Goal: Information Seeking & Learning: Learn about a topic

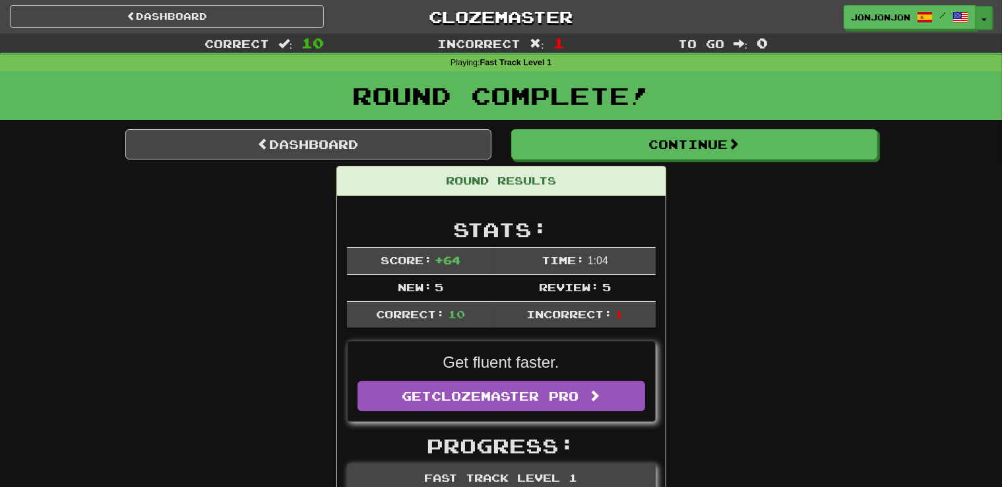
click at [984, 19] on span "button" at bounding box center [983, 19] width 5 height 3
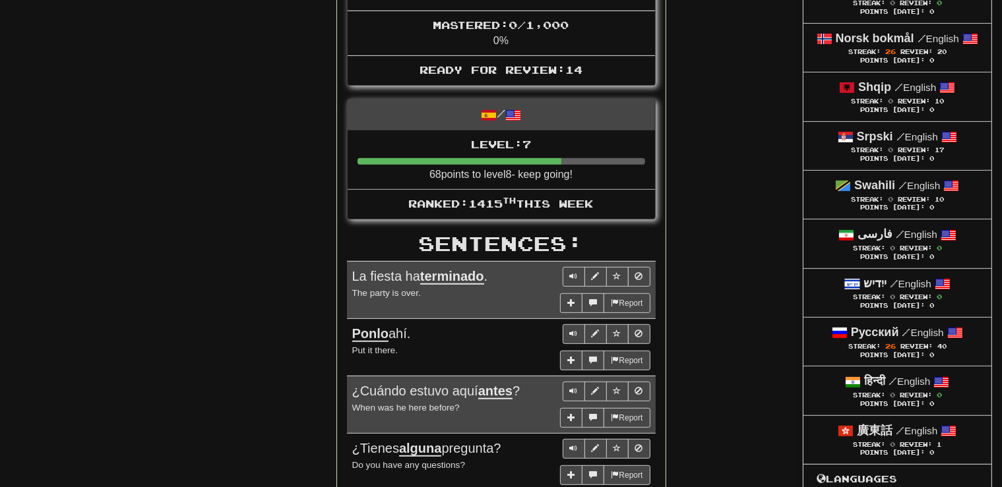
scroll to position [557, 0]
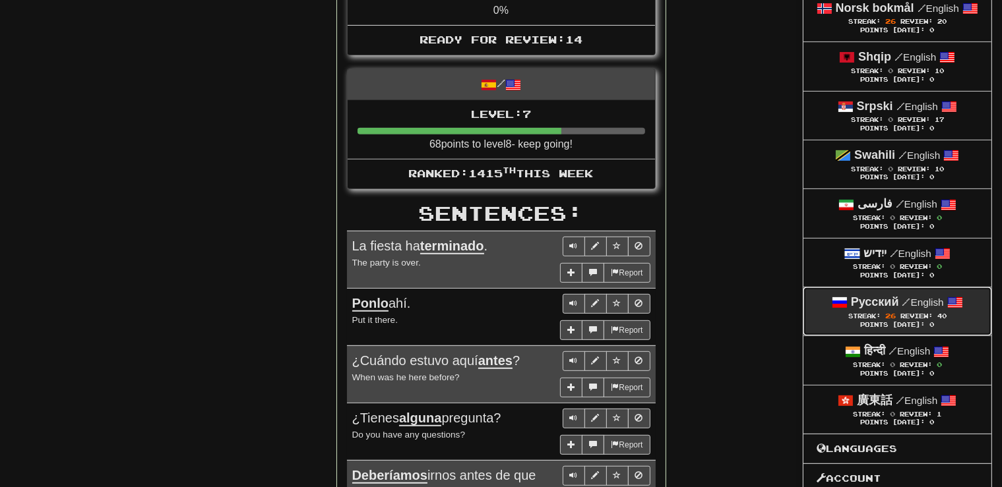
click at [873, 315] on span "Streak:" at bounding box center [864, 316] width 32 height 7
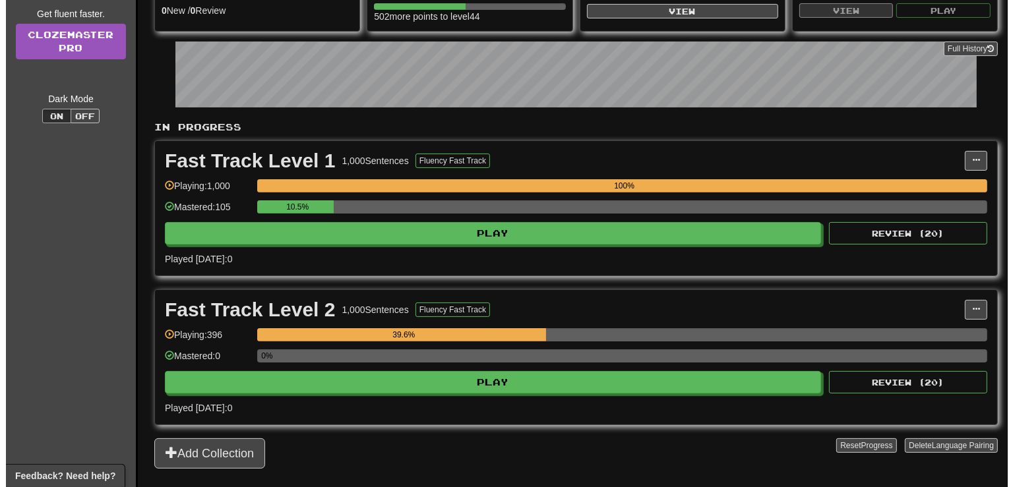
scroll to position [174, 0]
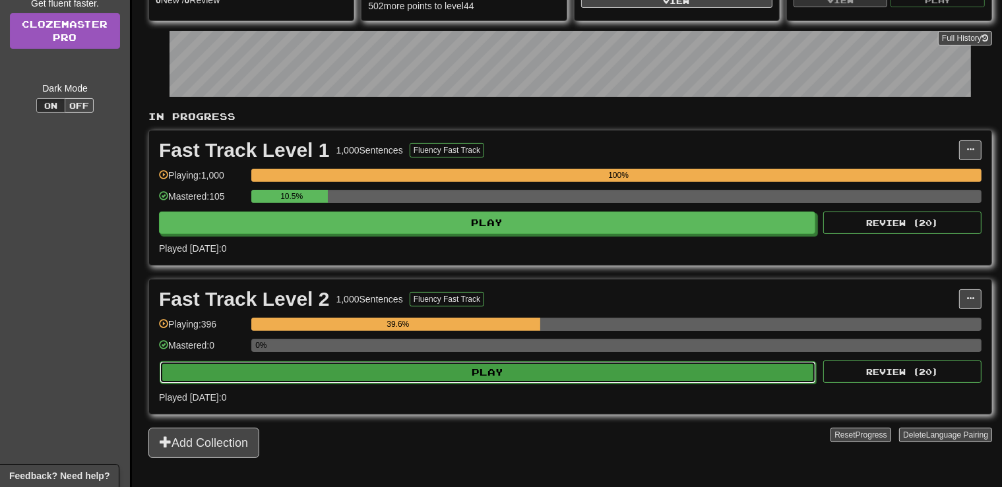
click at [526, 365] on button "Play" at bounding box center [488, 372] width 656 height 22
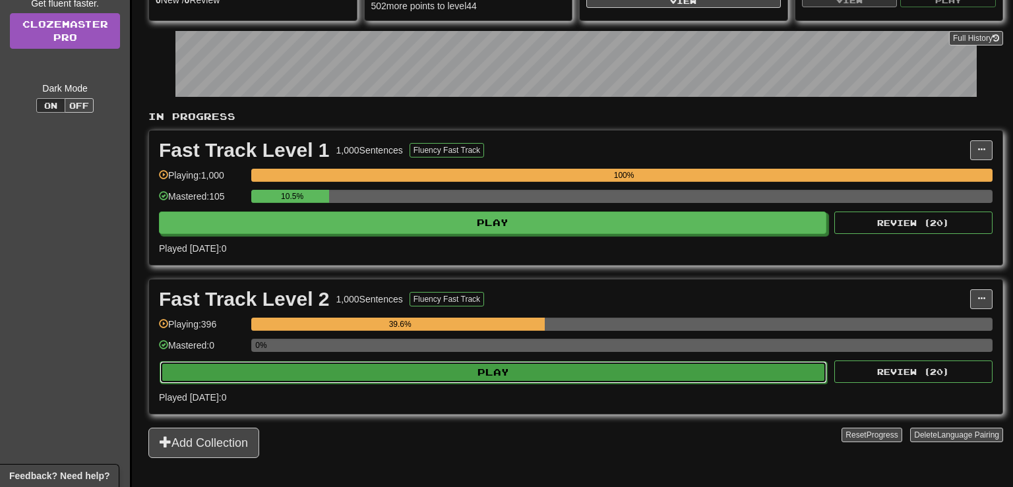
select select "**"
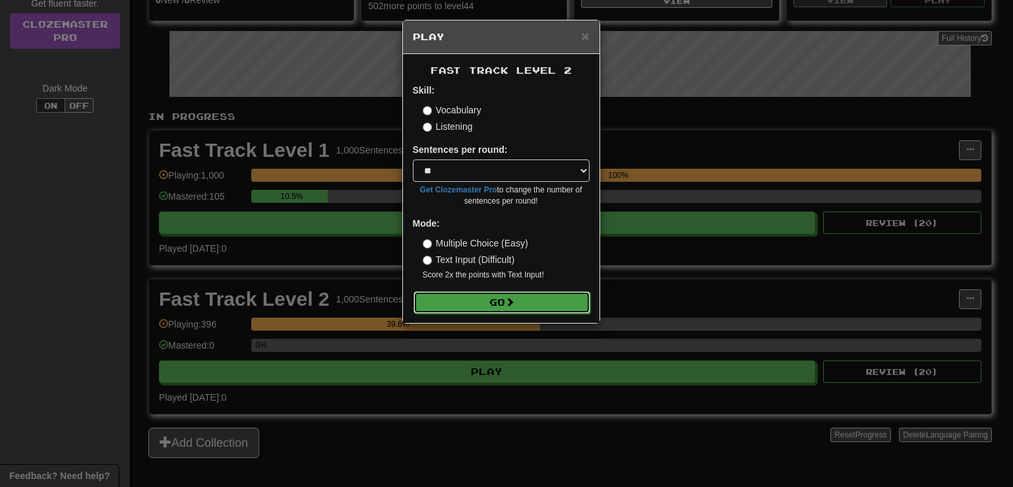
click at [486, 311] on button "Go" at bounding box center [502, 303] width 177 height 22
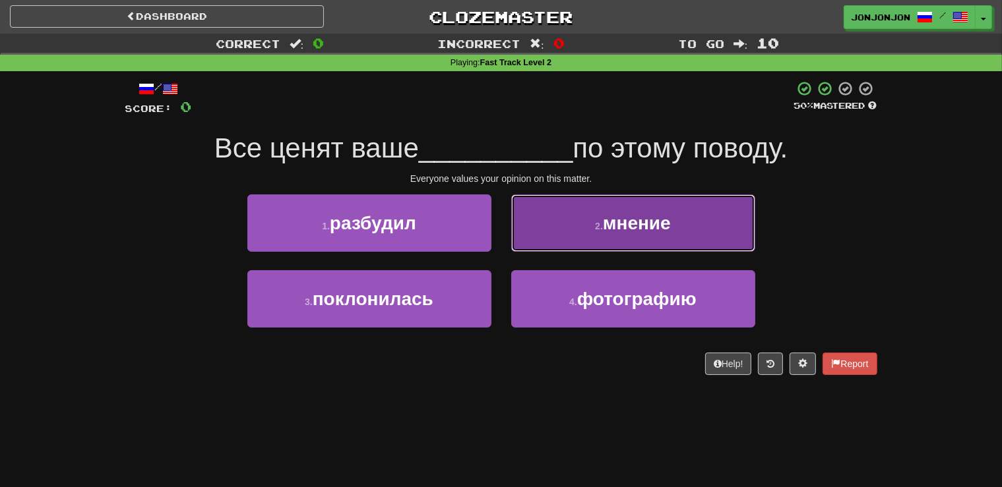
click at [624, 230] on span "мнение" at bounding box center [637, 223] width 68 height 20
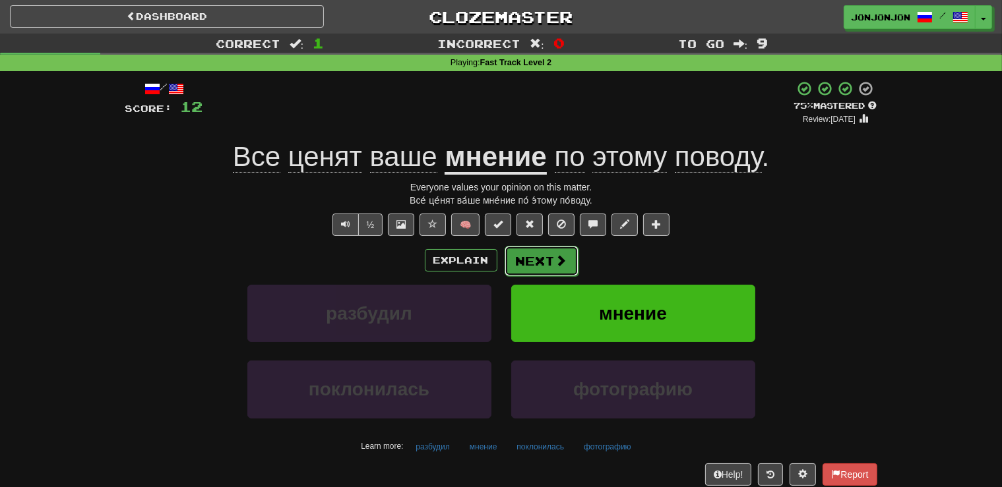
click at [529, 259] on button "Next" at bounding box center [542, 261] width 74 height 30
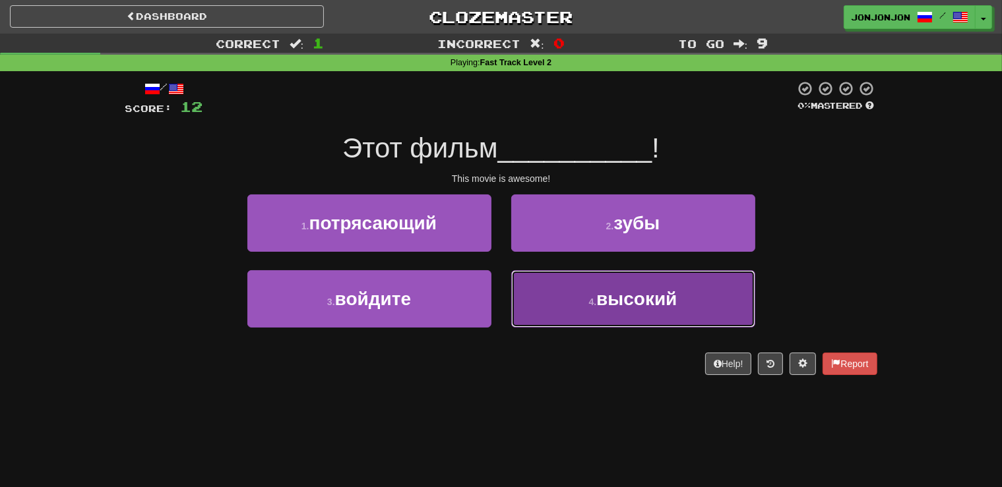
click at [600, 309] on span "высокий" at bounding box center [636, 299] width 80 height 20
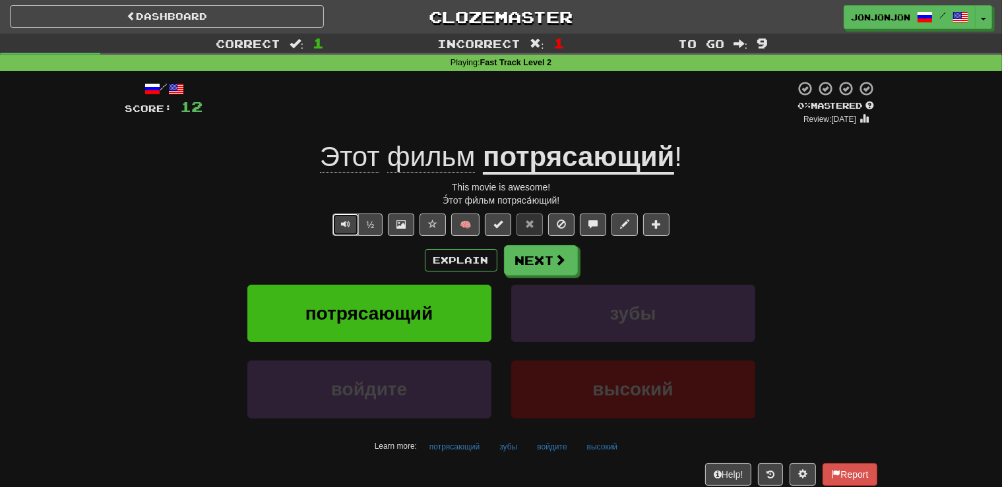
click at [342, 228] on span "Text-to-speech controls" at bounding box center [345, 224] width 9 height 9
click at [561, 257] on span at bounding box center [561, 261] width 12 height 12
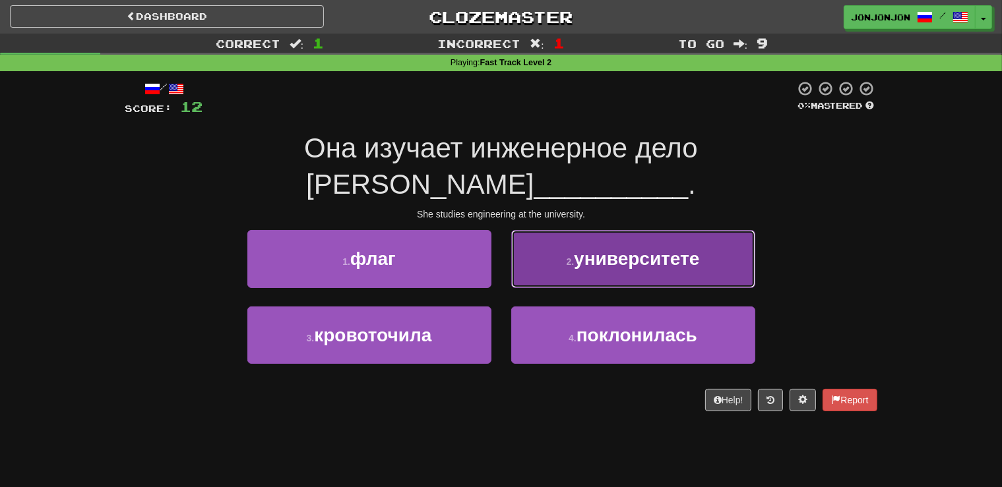
click at [605, 249] on span "университете" at bounding box center [636, 259] width 125 height 20
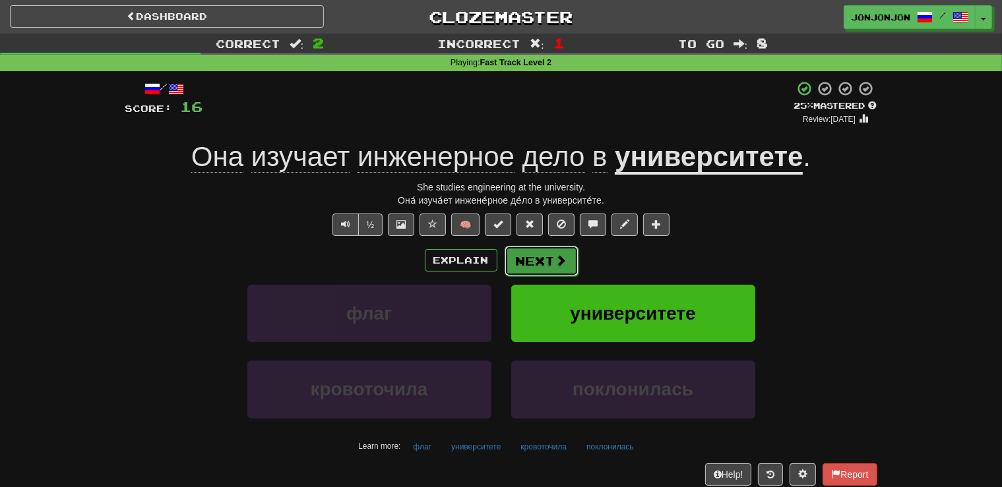
click at [537, 259] on button "Next" at bounding box center [542, 261] width 74 height 30
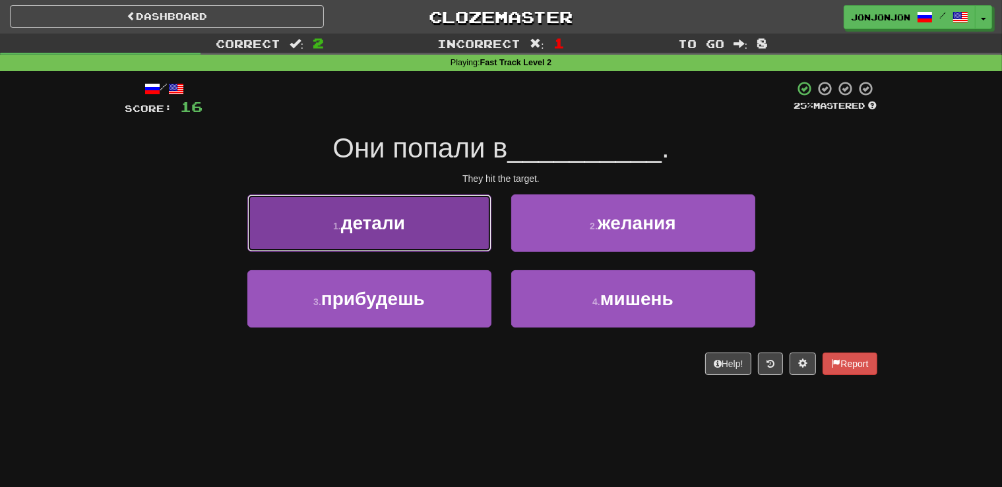
click at [400, 225] on span "детали" at bounding box center [373, 223] width 64 height 20
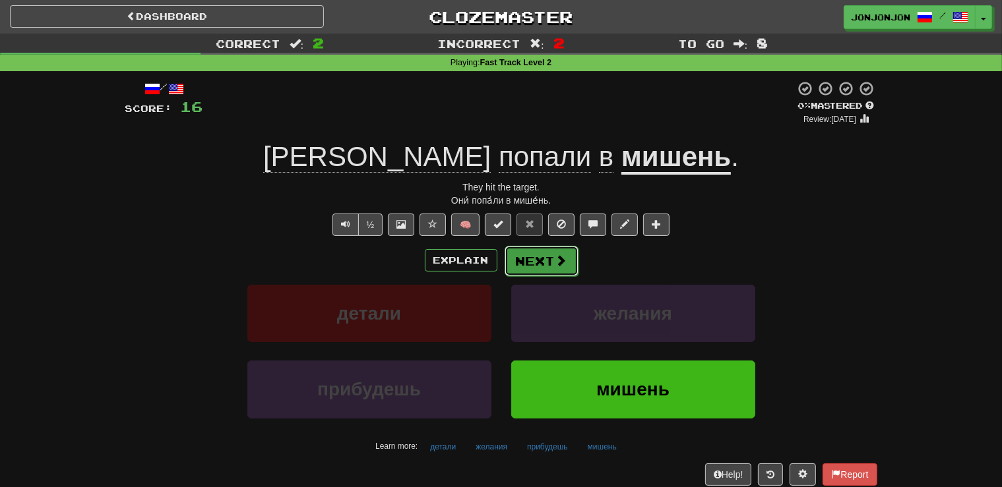
click at [538, 260] on button "Next" at bounding box center [542, 261] width 74 height 30
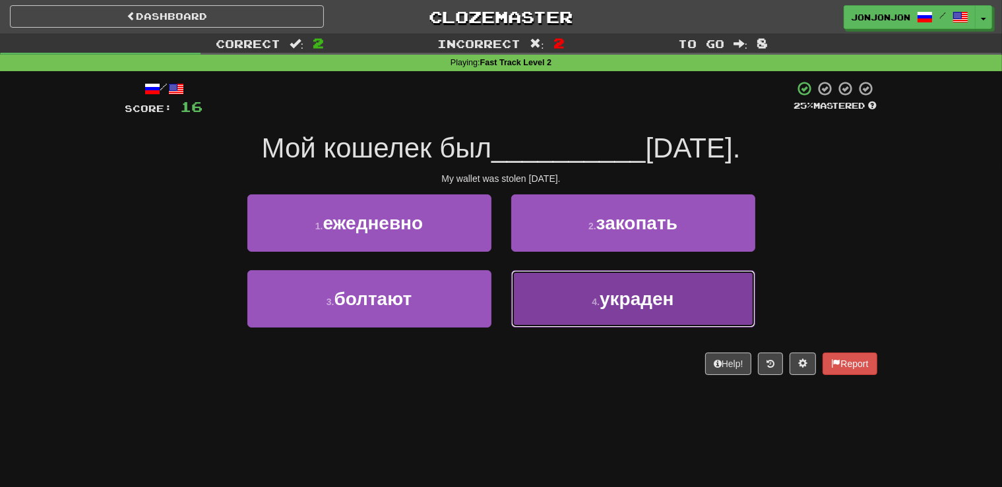
click at [584, 302] on button "4 . украден" at bounding box center [633, 298] width 244 height 57
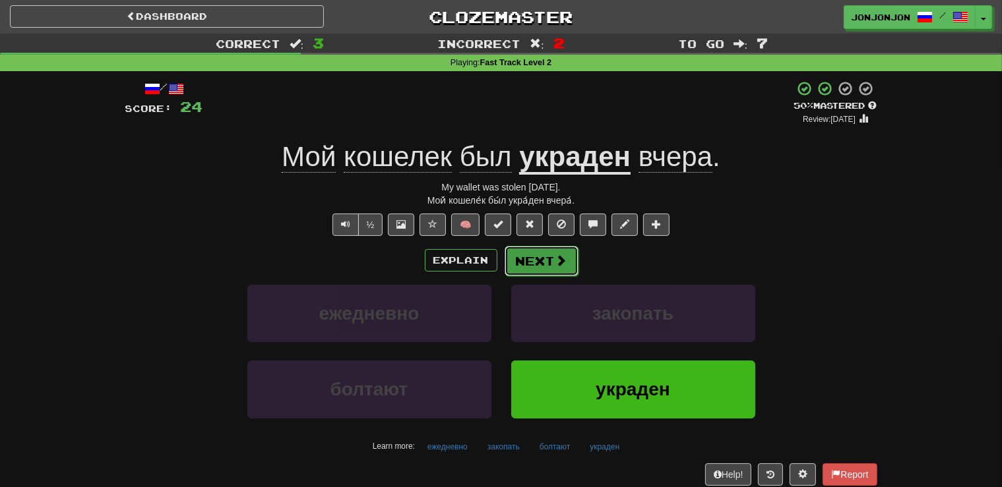
click at [548, 264] on button "Next" at bounding box center [542, 261] width 74 height 30
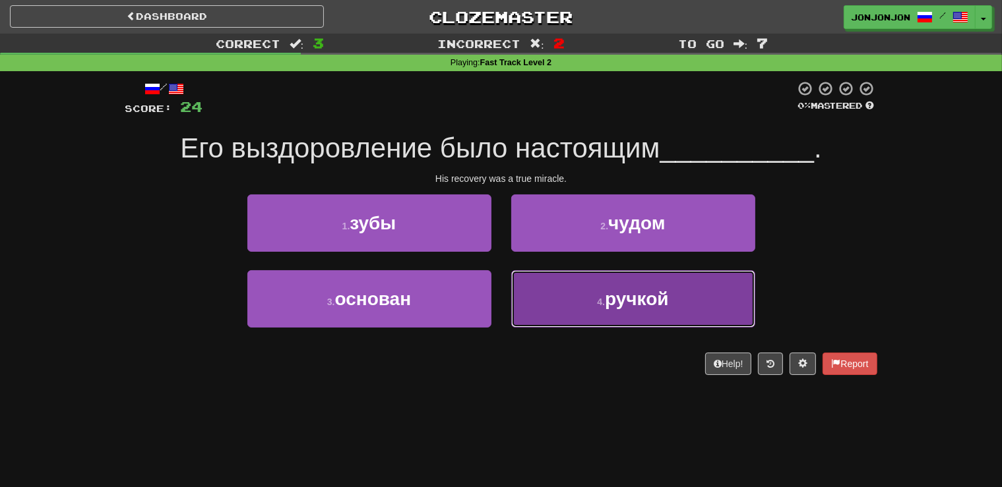
click at [585, 315] on button "4 . ручкой" at bounding box center [633, 298] width 244 height 57
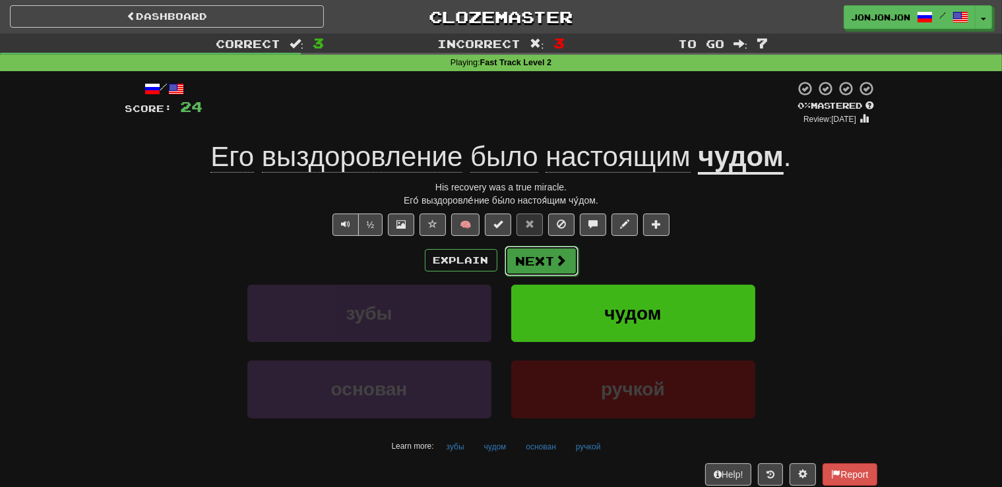
click at [561, 260] on span at bounding box center [561, 261] width 12 height 12
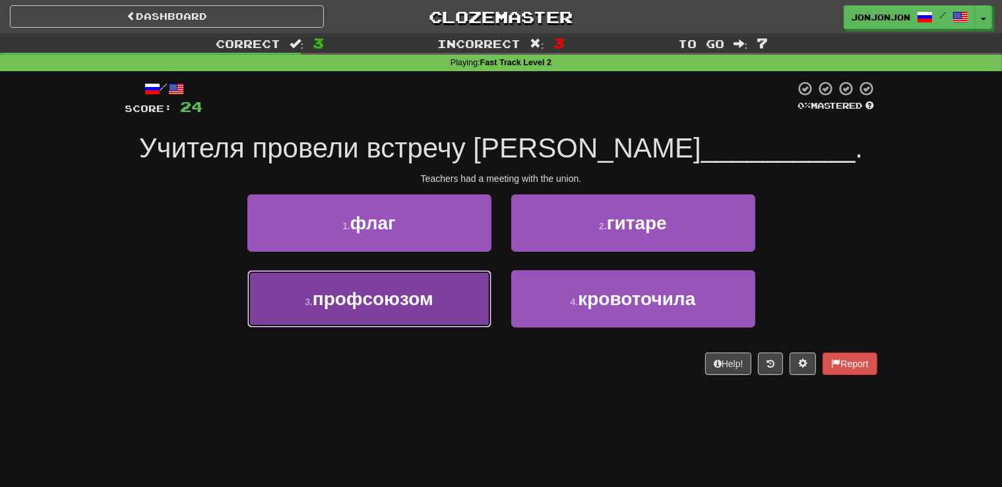
click at [384, 307] on span "профсоюзом" at bounding box center [373, 299] width 121 height 20
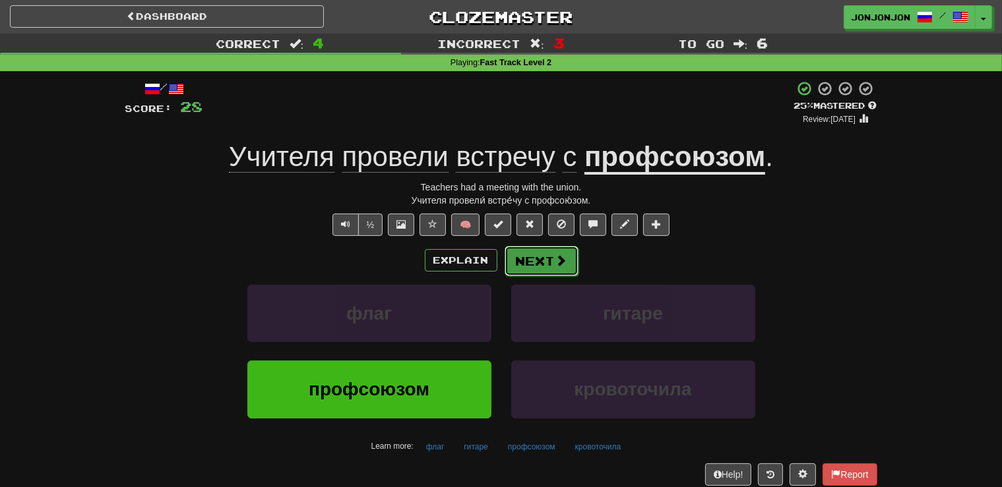
click at [540, 271] on button "Next" at bounding box center [542, 261] width 74 height 30
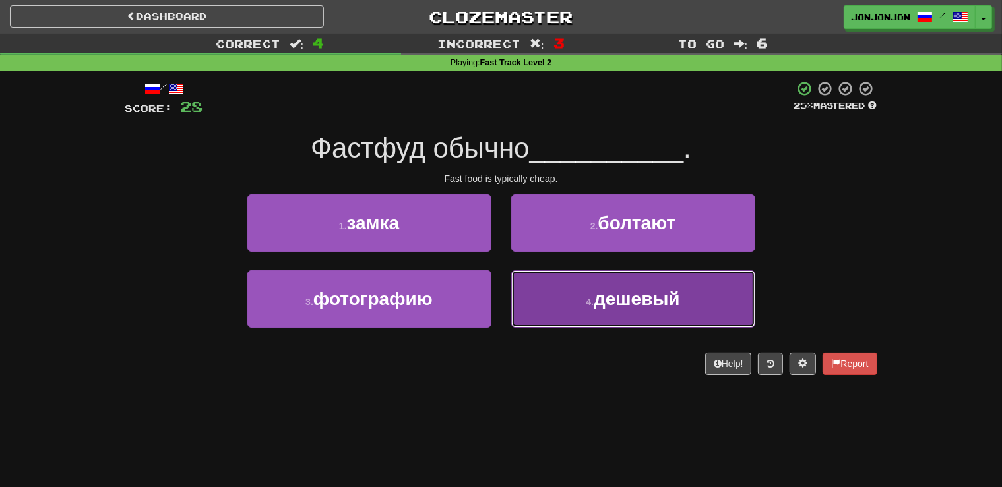
click at [621, 304] on span "дешевый" at bounding box center [637, 299] width 86 height 20
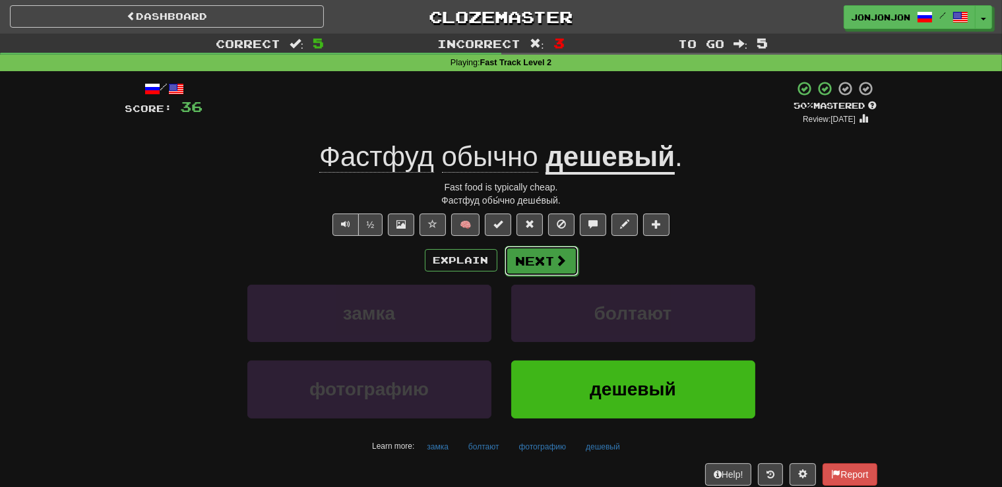
click at [527, 265] on button "Next" at bounding box center [542, 261] width 74 height 30
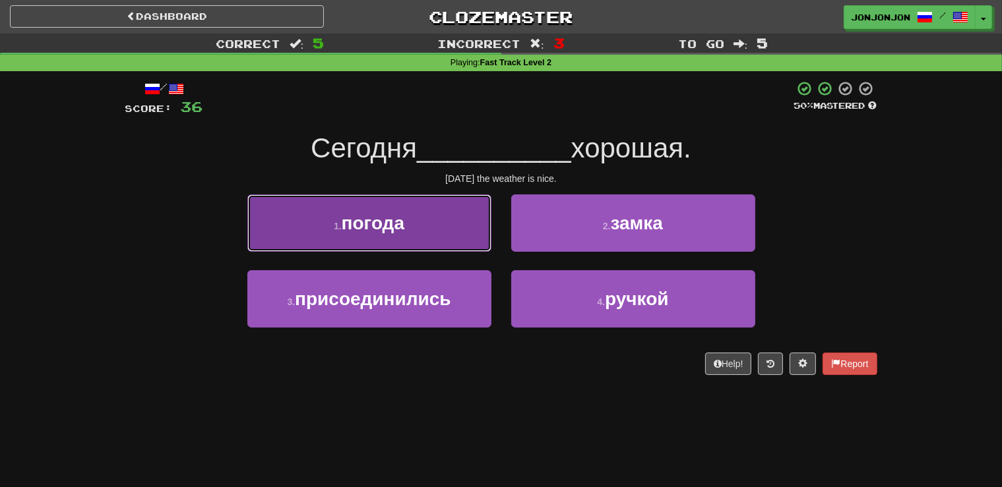
click at [442, 230] on button "1 . погода" at bounding box center [369, 223] width 244 height 57
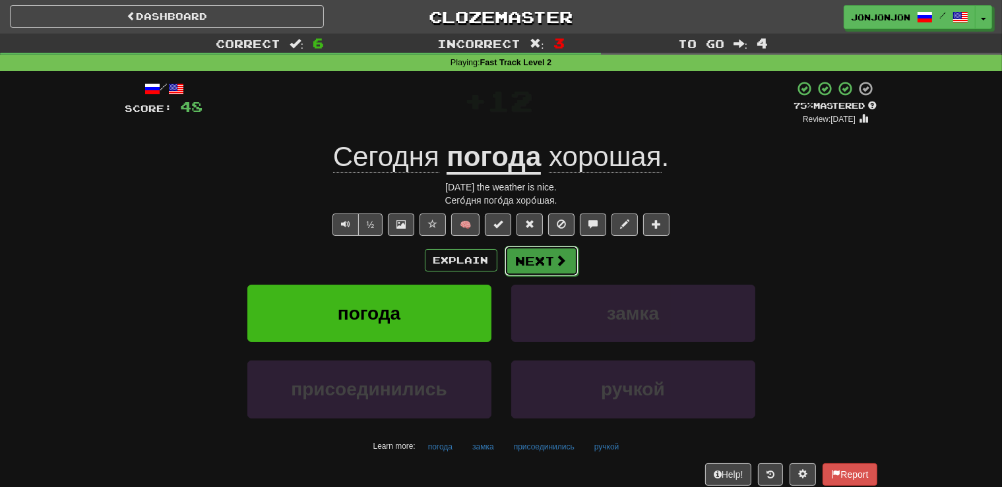
click at [536, 261] on button "Next" at bounding box center [542, 261] width 74 height 30
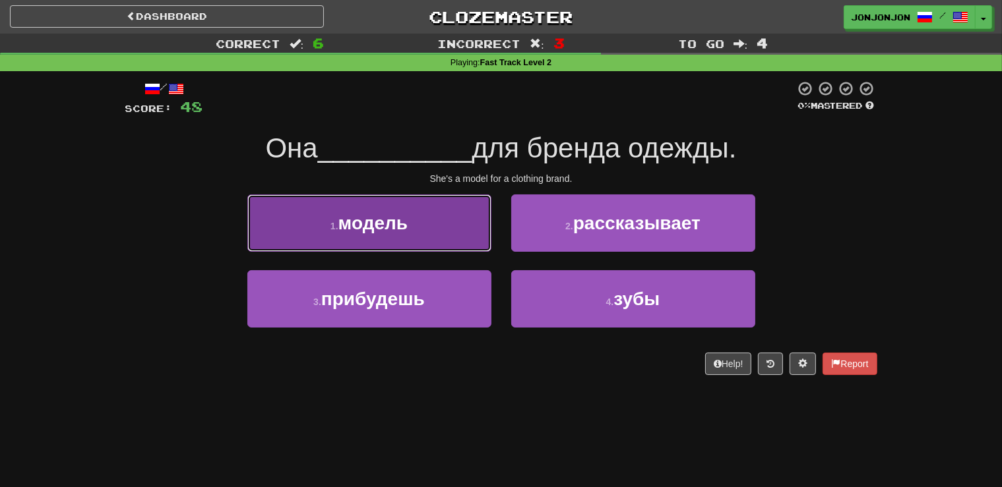
click at [436, 224] on button "1 . модель" at bounding box center [369, 223] width 244 height 57
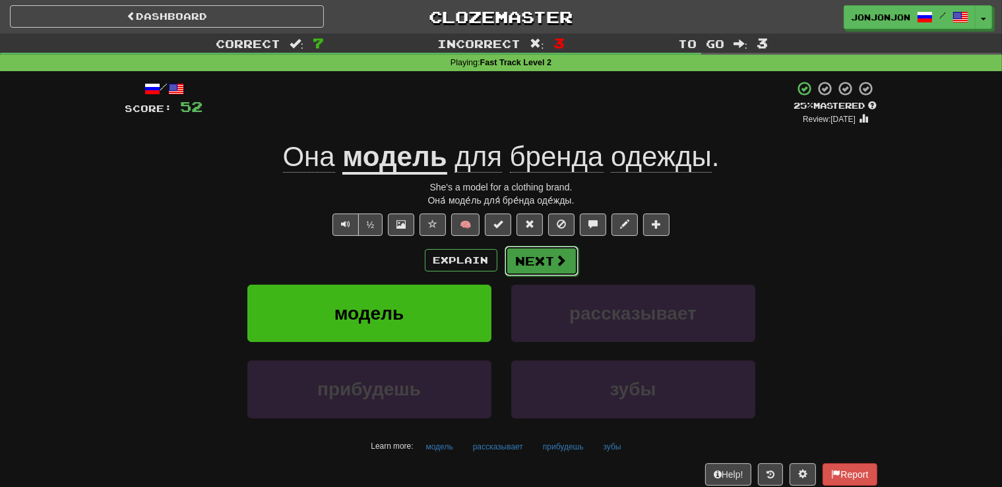
click at [523, 257] on button "Next" at bounding box center [542, 261] width 74 height 30
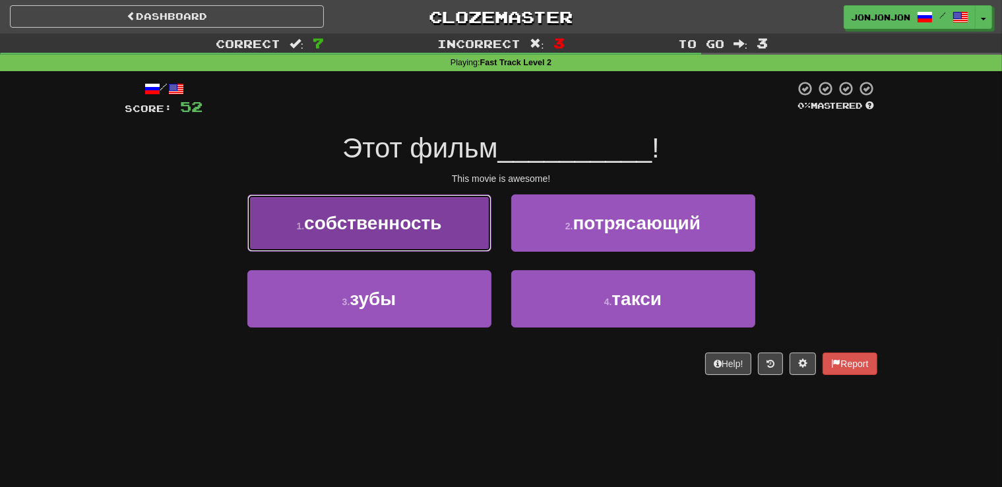
click at [390, 220] on span "собственность" at bounding box center [372, 223] width 137 height 20
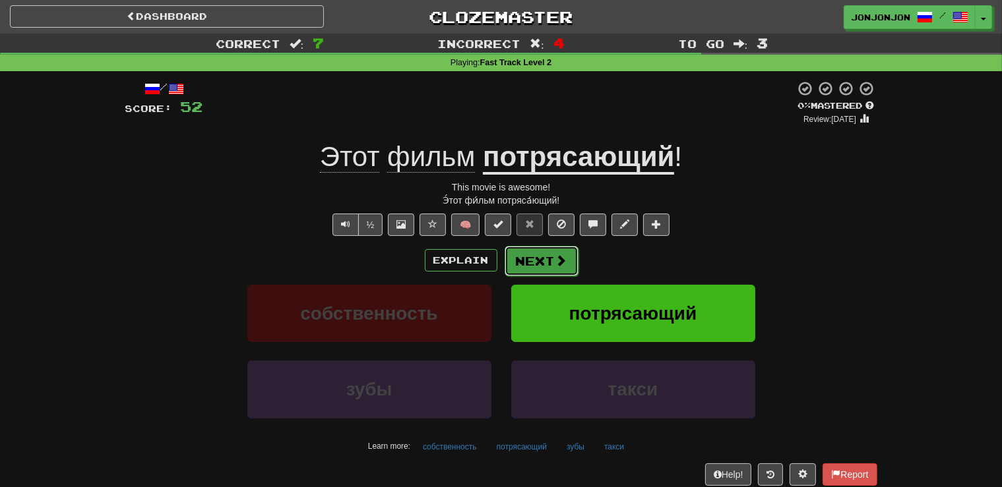
click at [559, 263] on span at bounding box center [561, 261] width 12 height 12
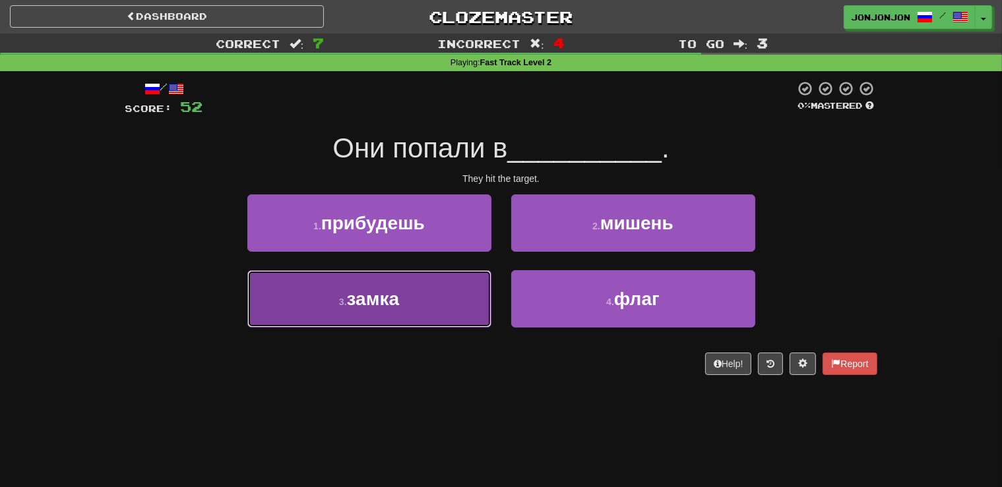
click at [402, 311] on button "3 . замка" at bounding box center [369, 298] width 244 height 57
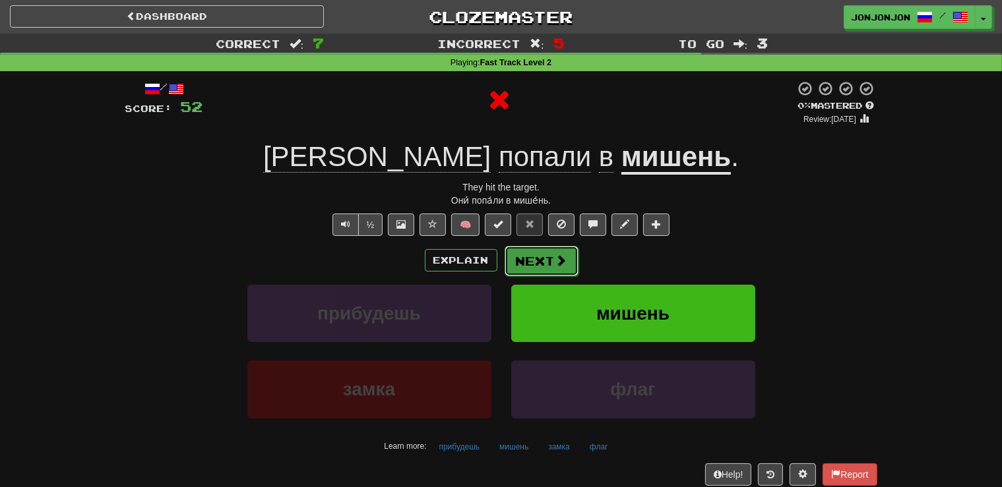
click at [558, 259] on span at bounding box center [561, 261] width 12 height 12
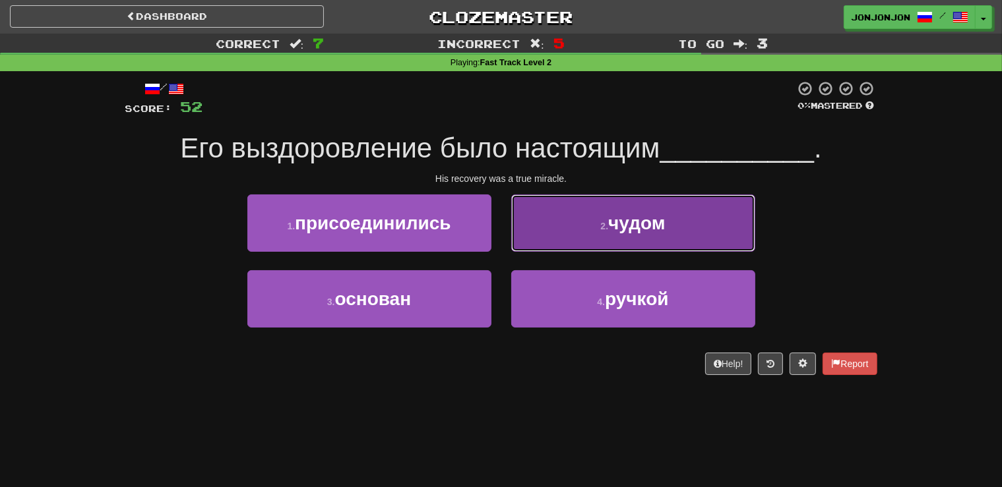
click at [609, 239] on button "2 . чудом" at bounding box center [633, 223] width 244 height 57
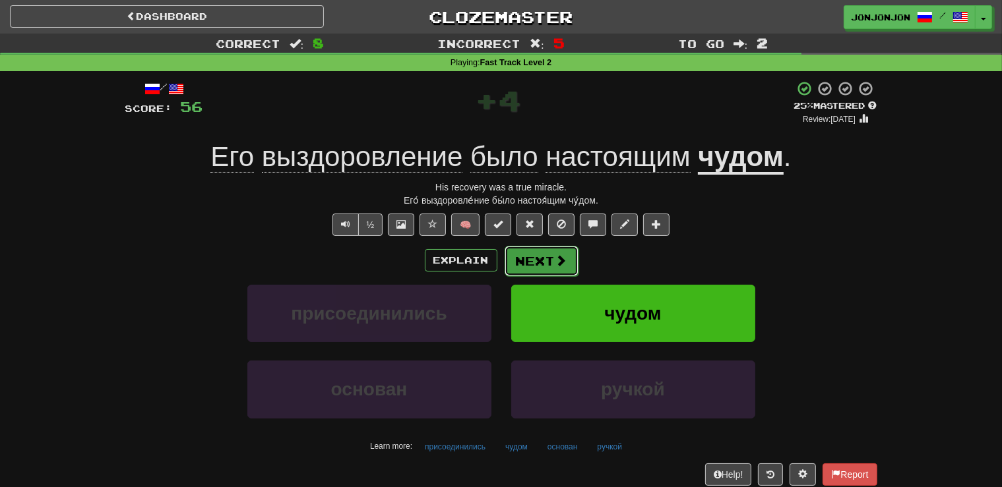
click at [547, 263] on button "Next" at bounding box center [542, 261] width 74 height 30
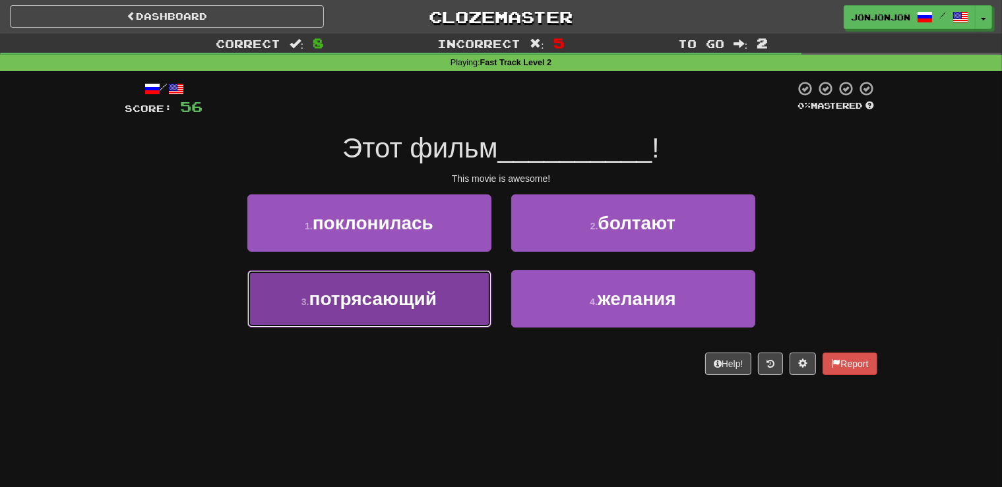
click at [410, 300] on span "потрясающий" at bounding box center [373, 299] width 128 height 20
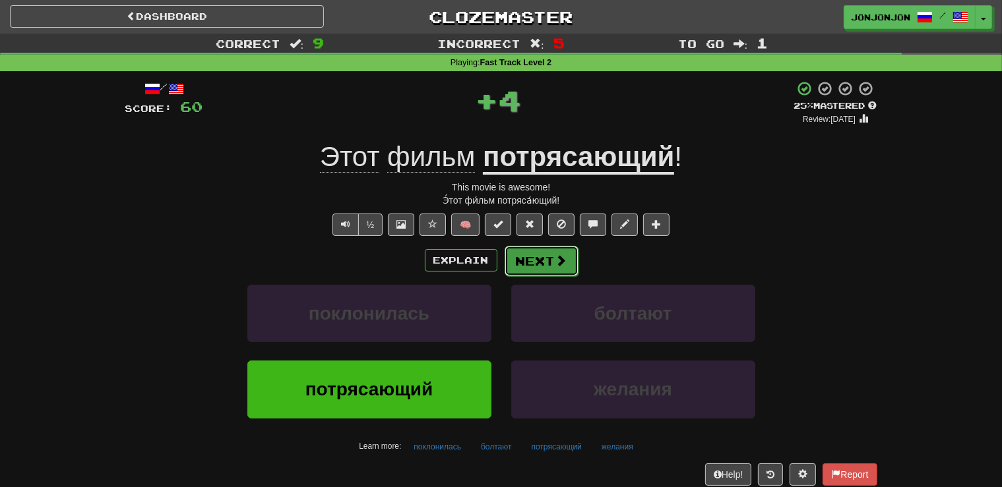
click at [542, 267] on button "Next" at bounding box center [542, 261] width 74 height 30
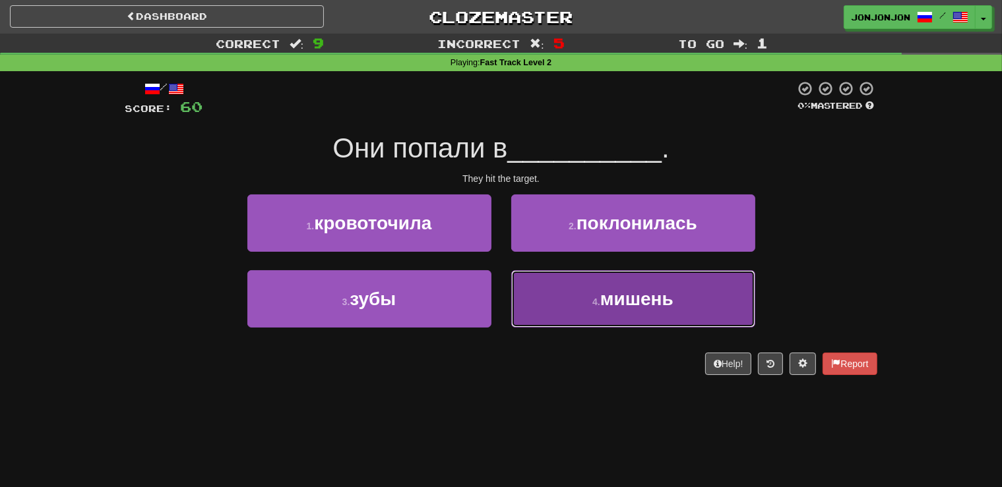
click at [605, 304] on span "мишень" at bounding box center [636, 299] width 73 height 20
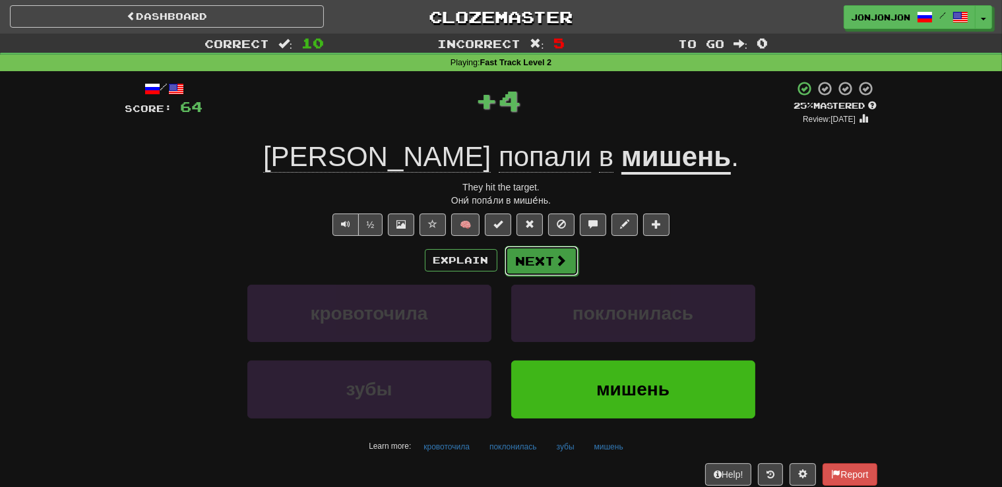
click at [549, 260] on button "Next" at bounding box center [542, 261] width 74 height 30
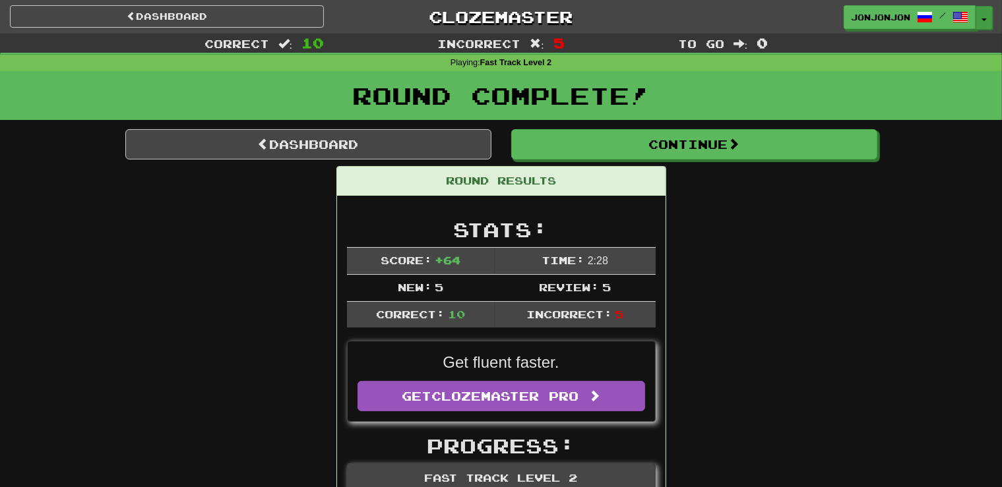
click at [983, 15] on button "Toggle Dropdown" at bounding box center [984, 18] width 17 height 24
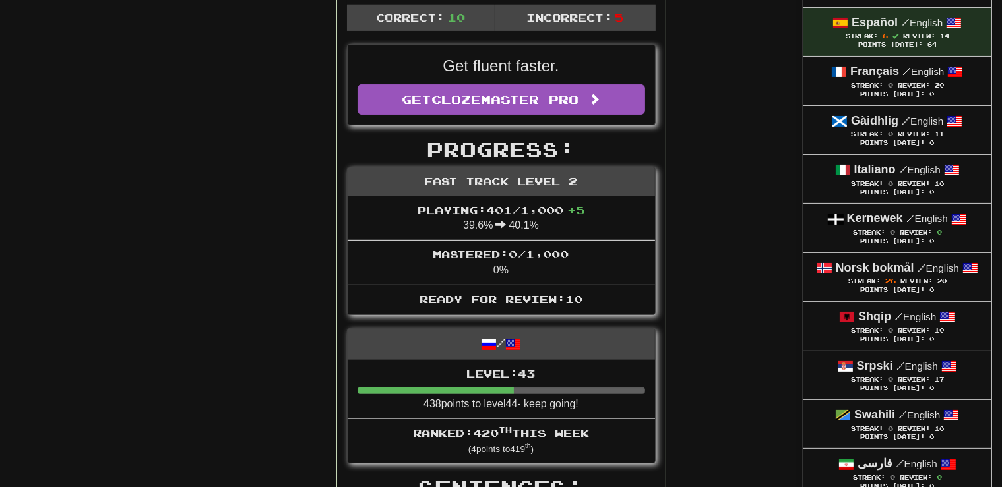
scroll to position [301, 0]
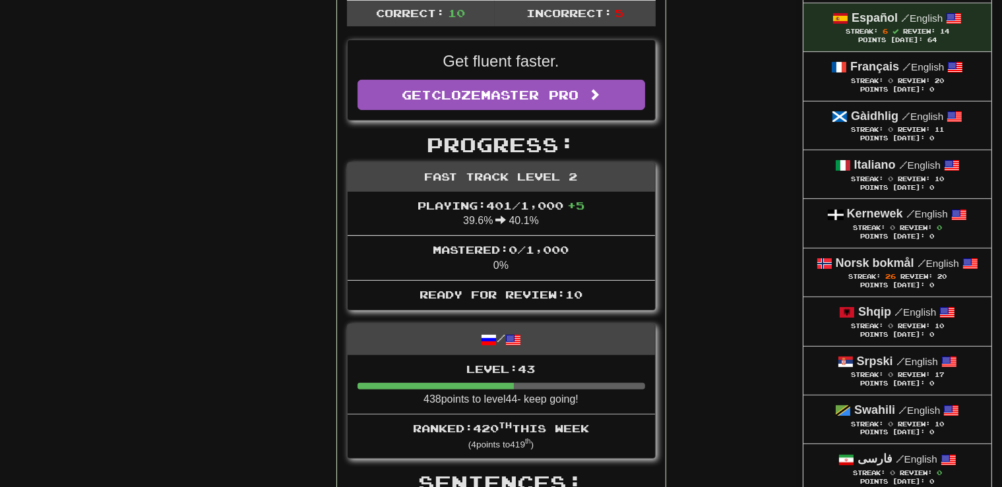
drag, startPoint x: 1007, startPoint y: 482, endPoint x: 879, endPoint y: 281, distance: 238.1
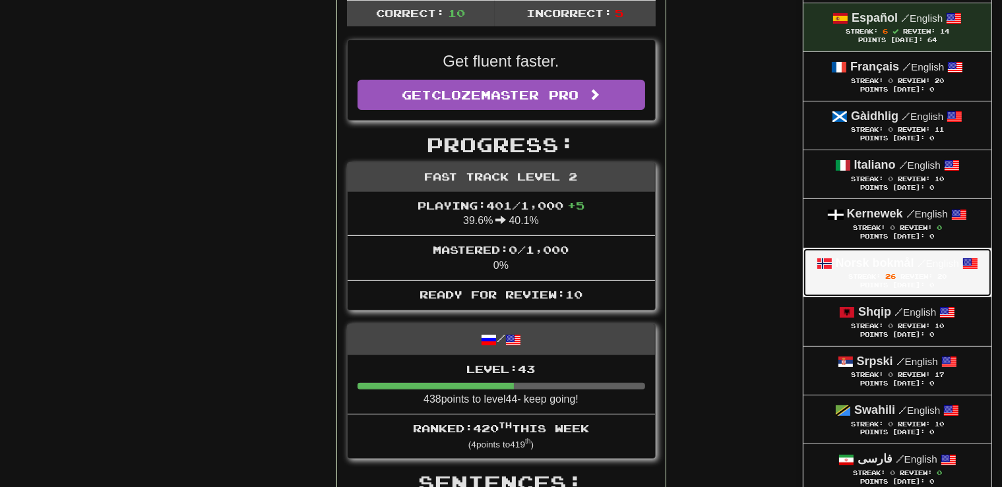
click at [879, 282] on div "Points Today: 0" at bounding box center [898, 286] width 162 height 9
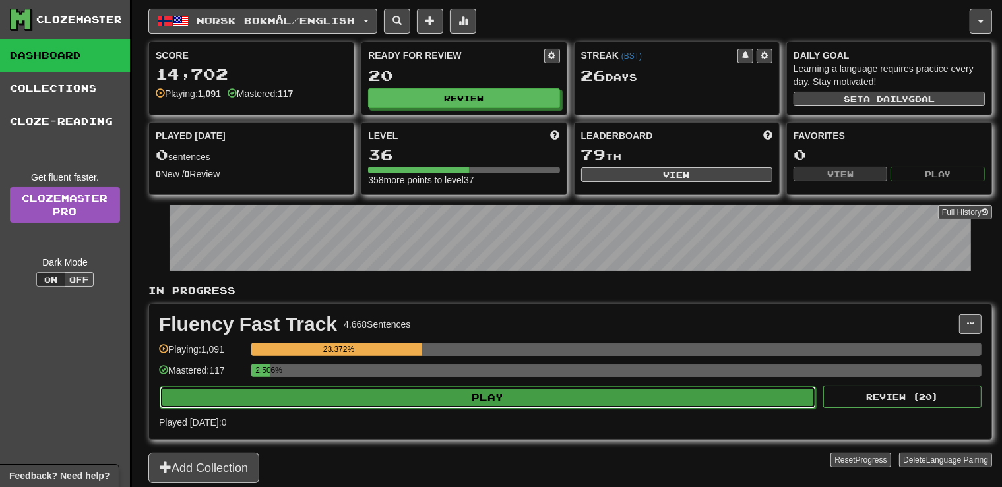
click at [503, 392] on button "Play" at bounding box center [488, 398] width 656 height 22
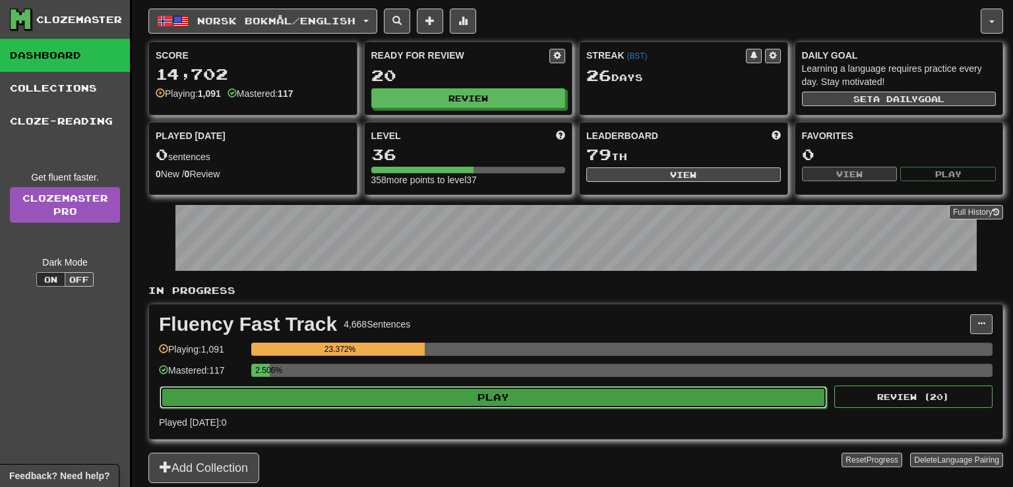
select select "**"
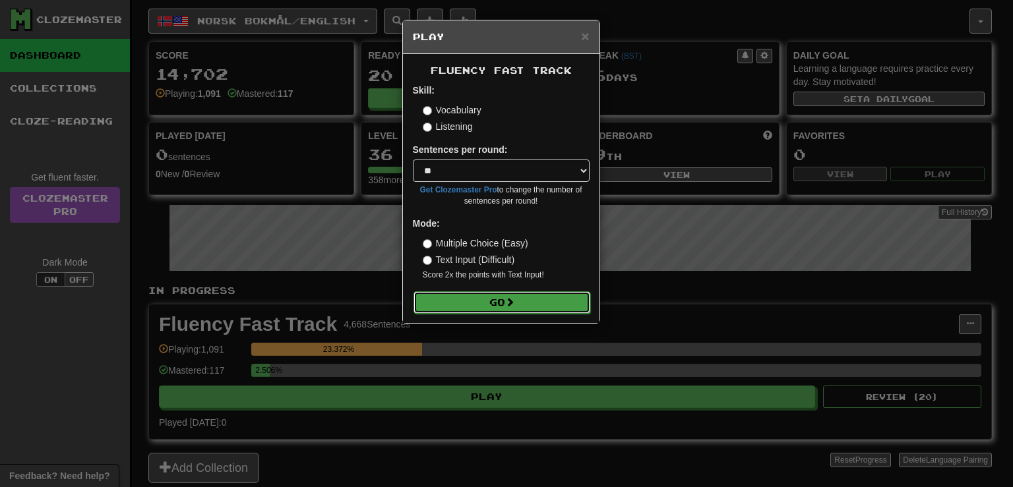
click at [501, 308] on button "Go" at bounding box center [502, 303] width 177 height 22
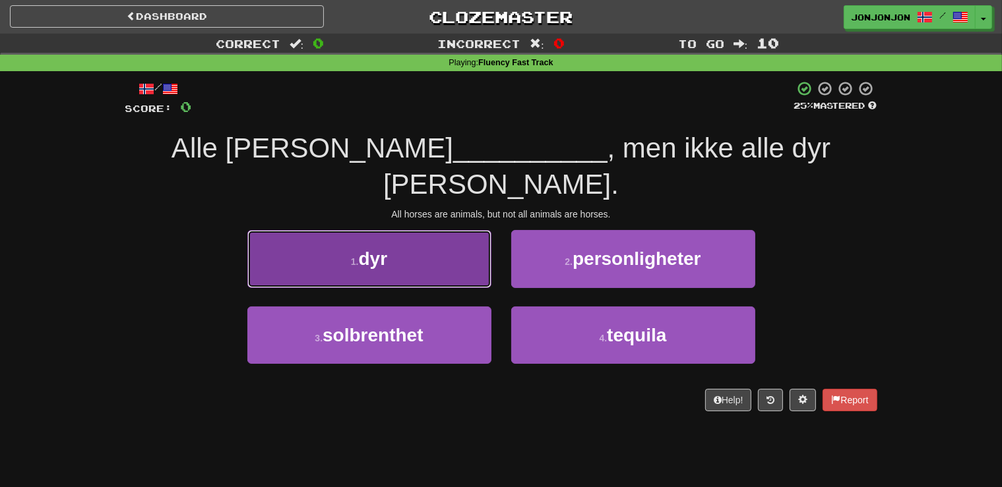
click at [426, 230] on button "1 . dyr" at bounding box center [369, 258] width 244 height 57
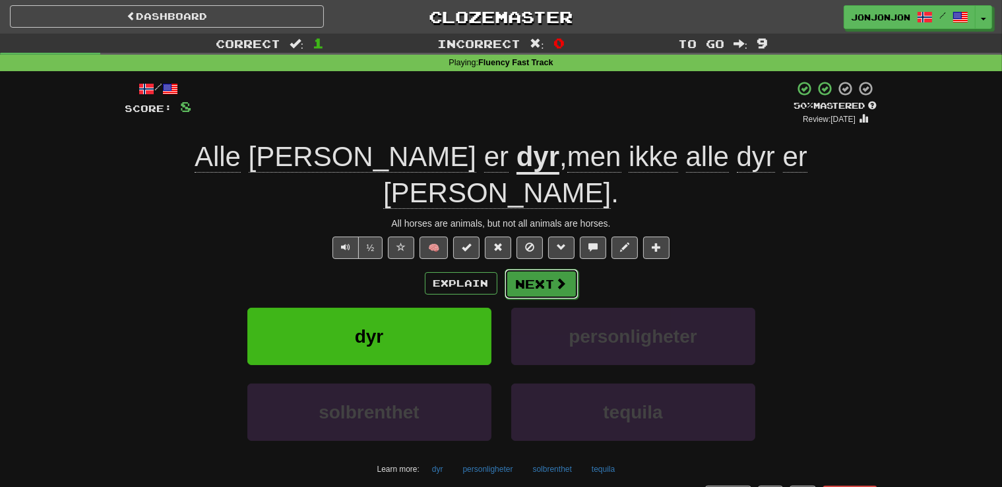
click at [547, 269] on button "Next" at bounding box center [542, 284] width 74 height 30
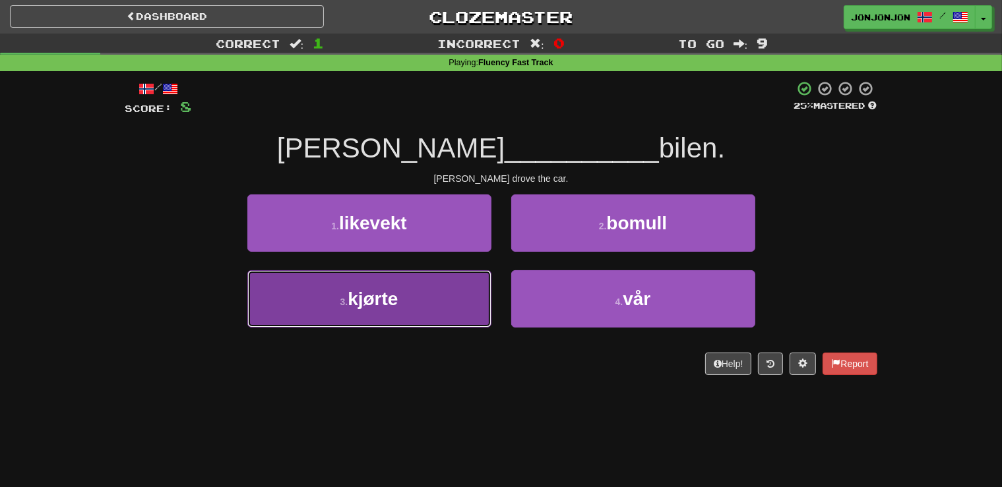
click at [428, 297] on button "3 . kjørte" at bounding box center [369, 298] width 244 height 57
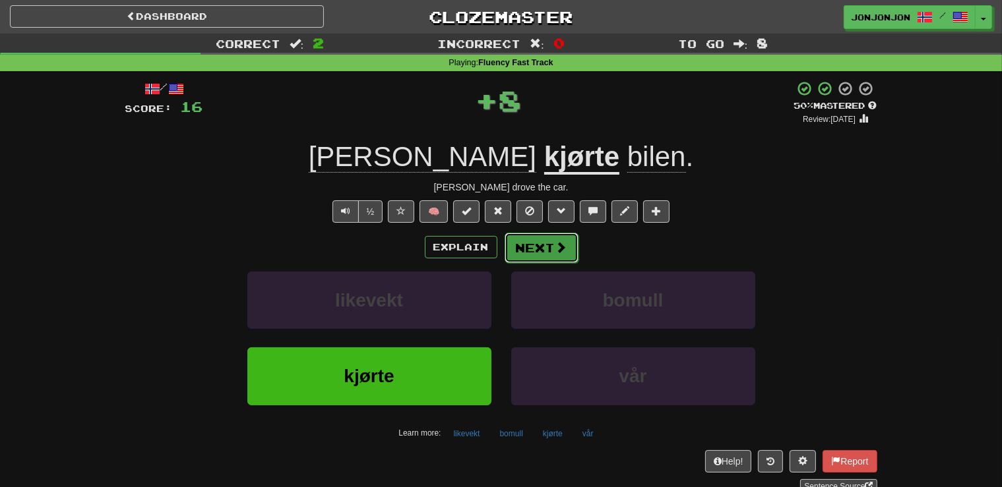
click at [537, 256] on button "Next" at bounding box center [542, 248] width 74 height 30
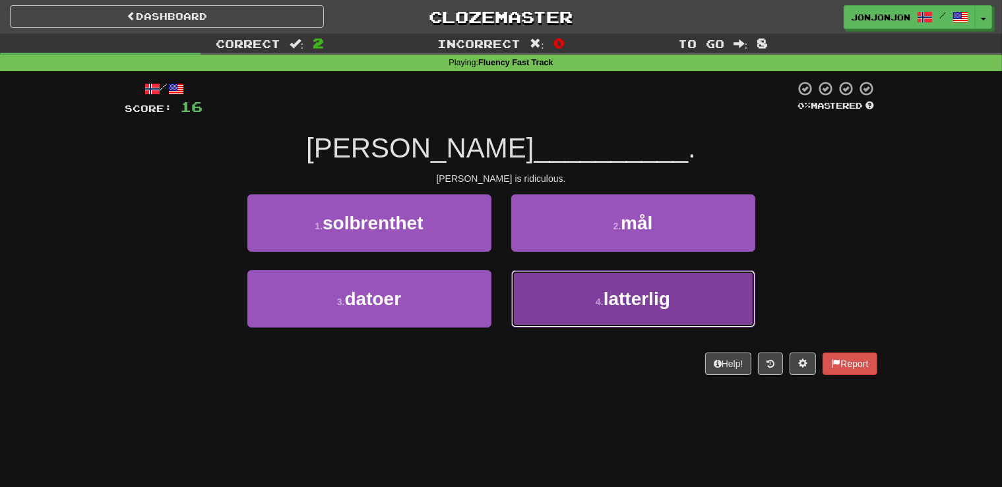
click at [605, 309] on button "4 . latterlig" at bounding box center [633, 298] width 244 height 57
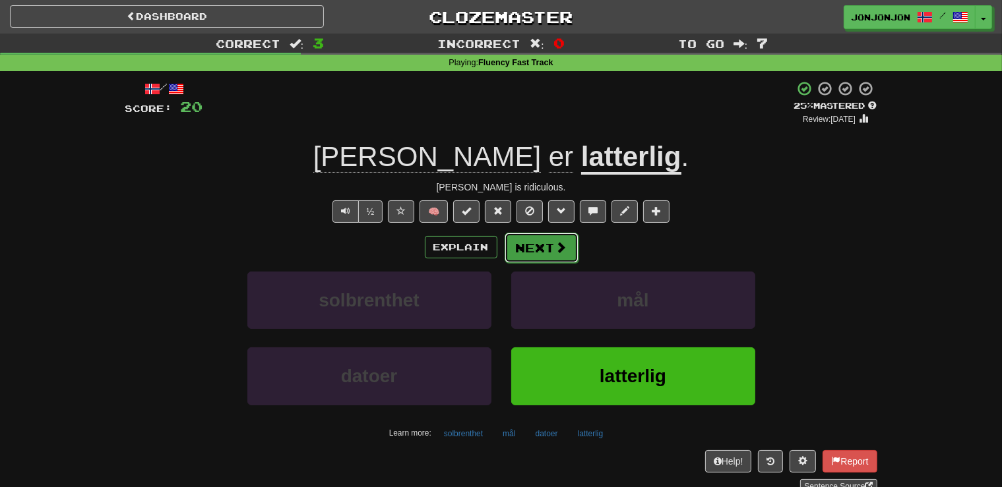
click at [540, 245] on button "Next" at bounding box center [542, 248] width 74 height 30
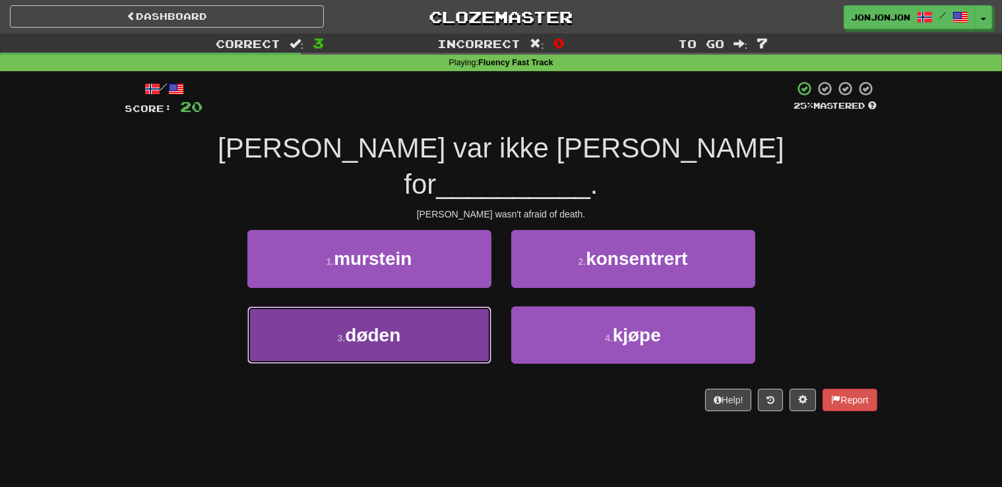
click at [413, 307] on button "3 . døden" at bounding box center [369, 335] width 244 height 57
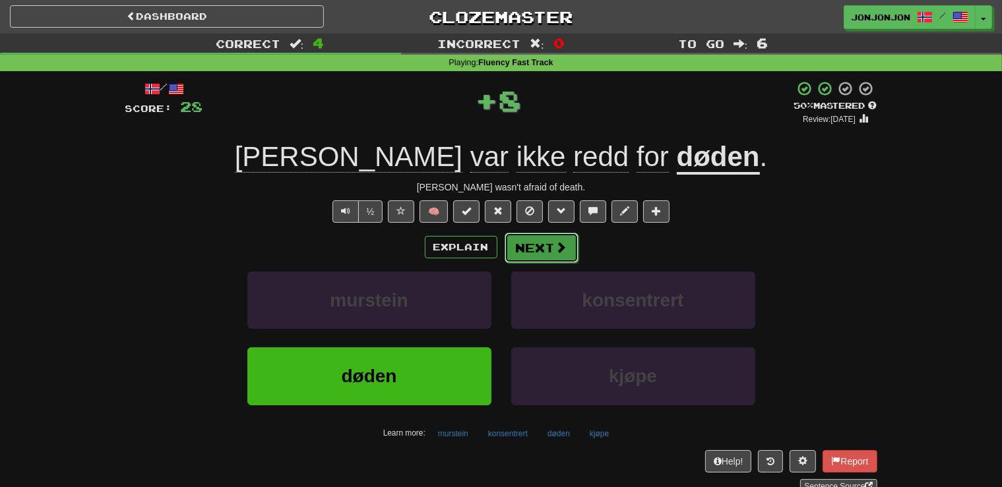
click at [560, 253] on span at bounding box center [561, 247] width 12 height 12
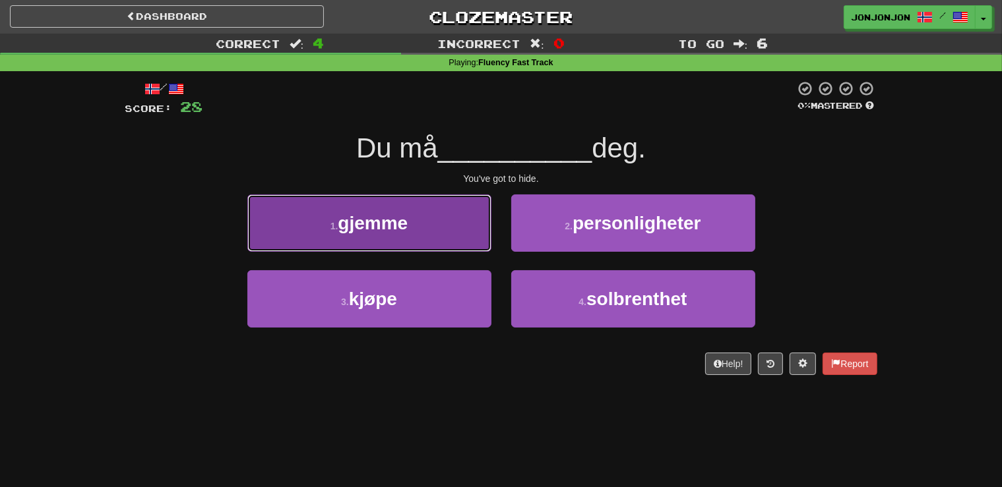
click at [442, 228] on button "1 . gjemme" at bounding box center [369, 223] width 244 height 57
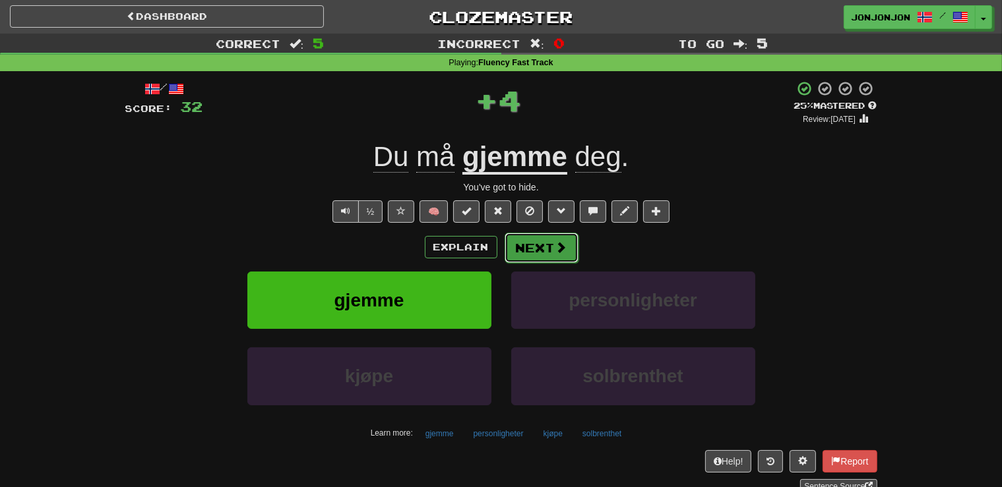
click at [540, 252] on button "Next" at bounding box center [542, 248] width 74 height 30
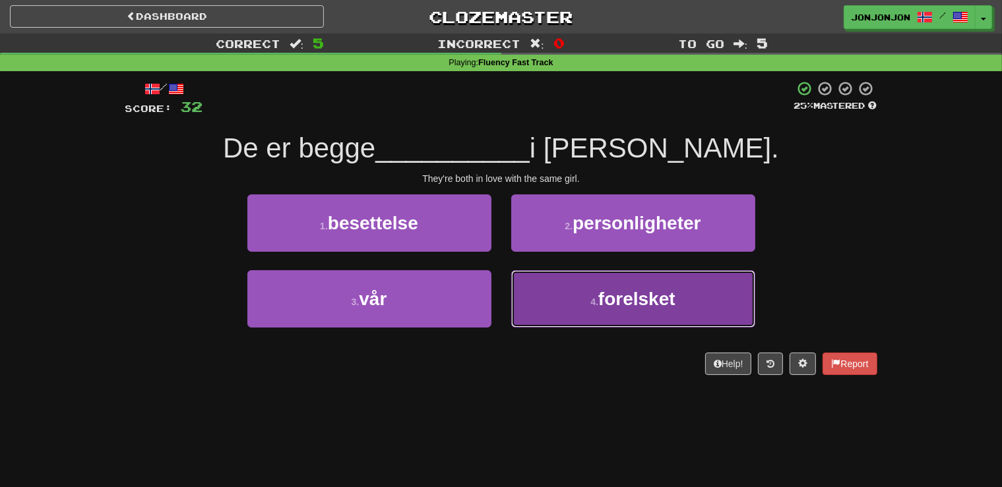
click at [592, 303] on small "4 ." at bounding box center [594, 302] width 8 height 11
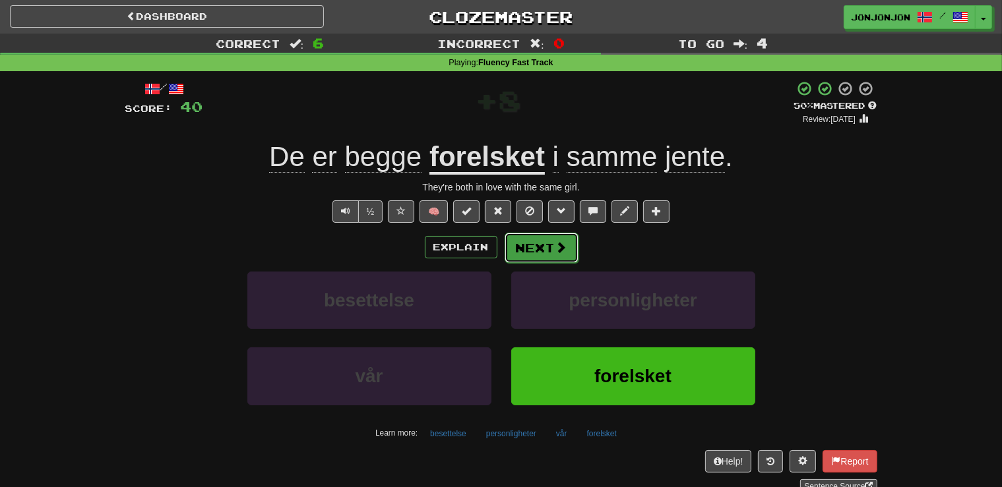
click at [538, 251] on button "Next" at bounding box center [542, 248] width 74 height 30
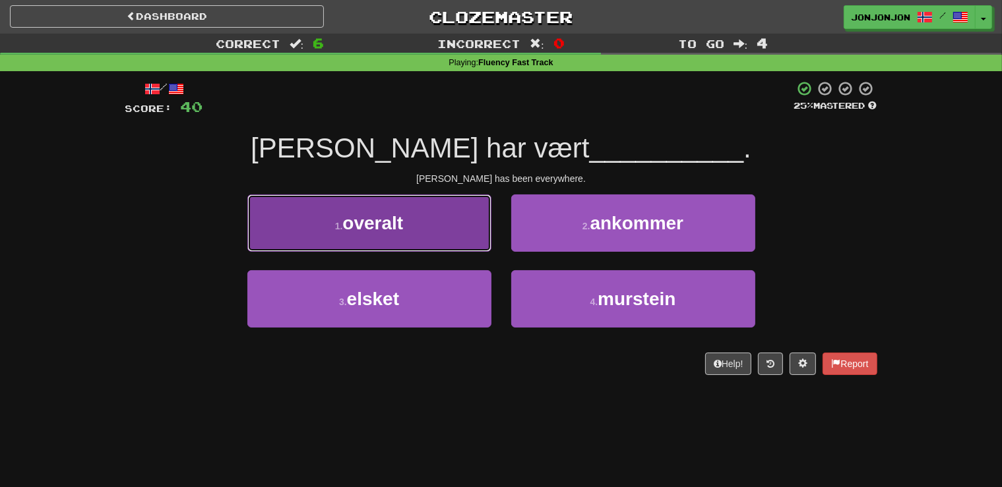
click at [413, 233] on button "1 . overalt" at bounding box center [369, 223] width 244 height 57
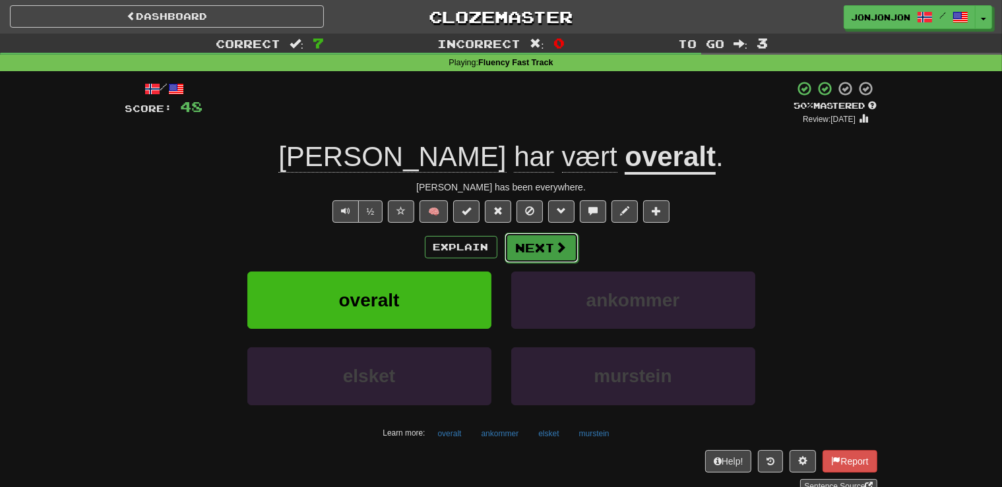
click at [532, 246] on button "Next" at bounding box center [542, 248] width 74 height 30
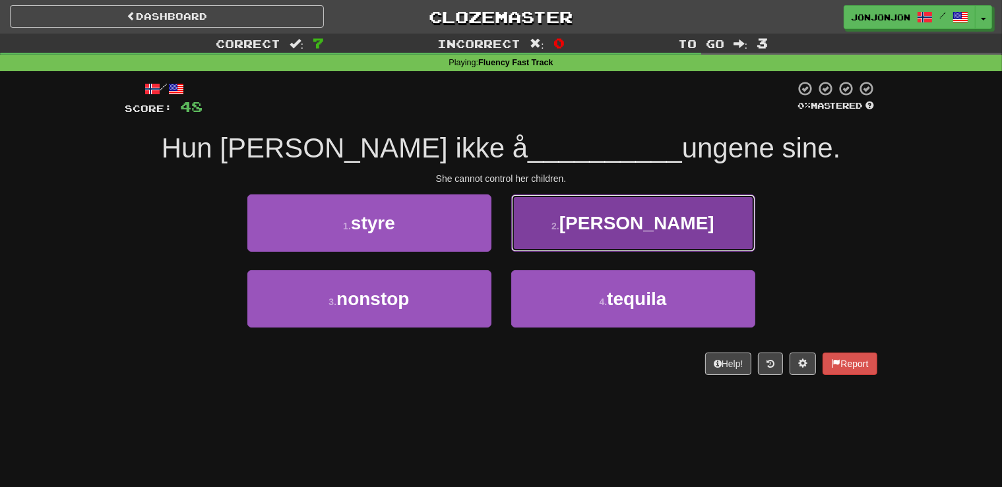
click at [638, 228] on span "byrå" at bounding box center [636, 223] width 155 height 20
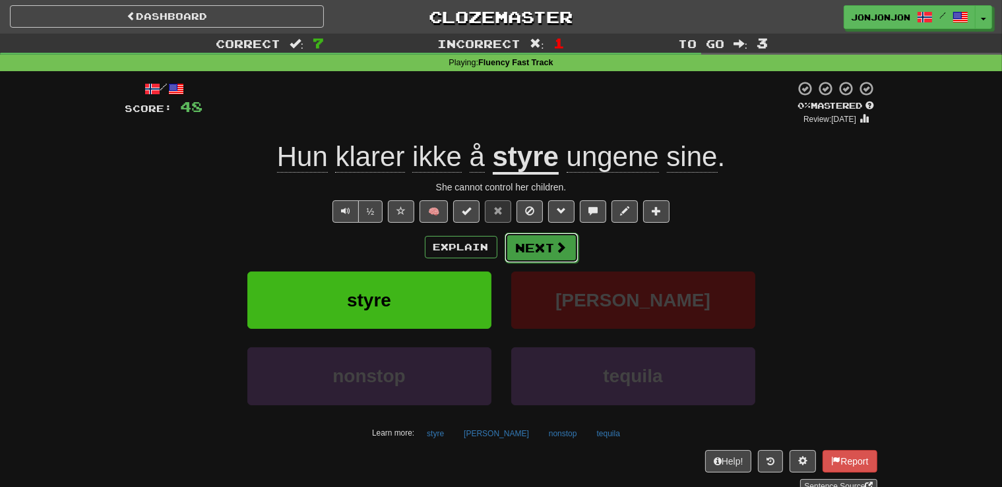
click at [536, 251] on button "Next" at bounding box center [542, 248] width 74 height 30
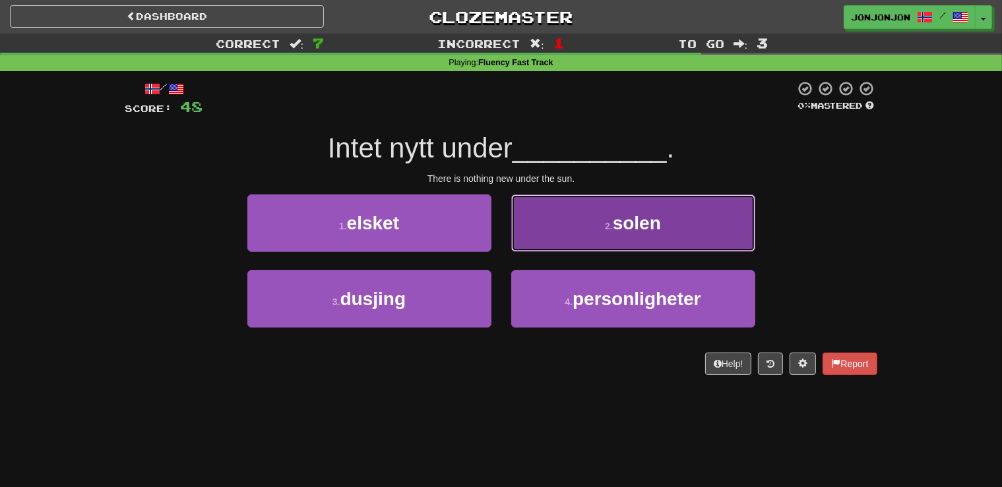
click at [608, 239] on button "2 . solen" at bounding box center [633, 223] width 244 height 57
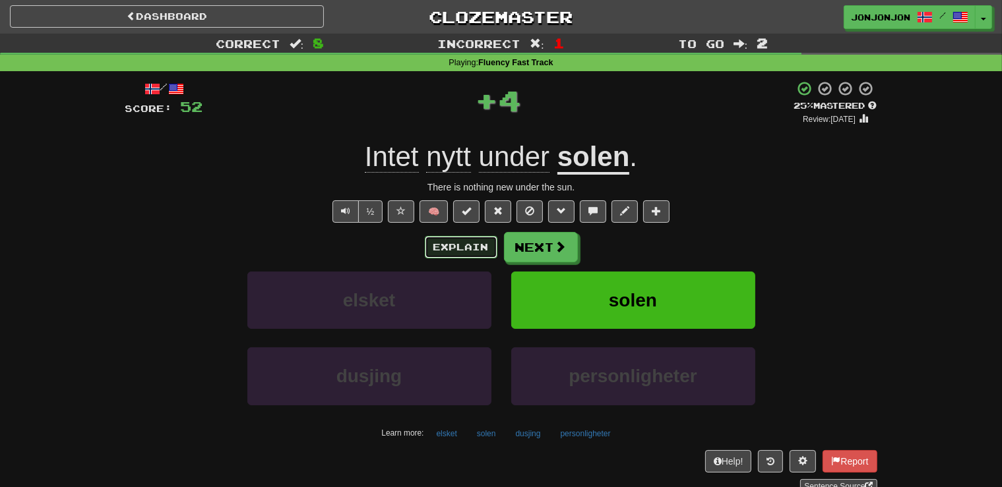
click at [447, 252] on button "Explain" at bounding box center [461, 247] width 73 height 22
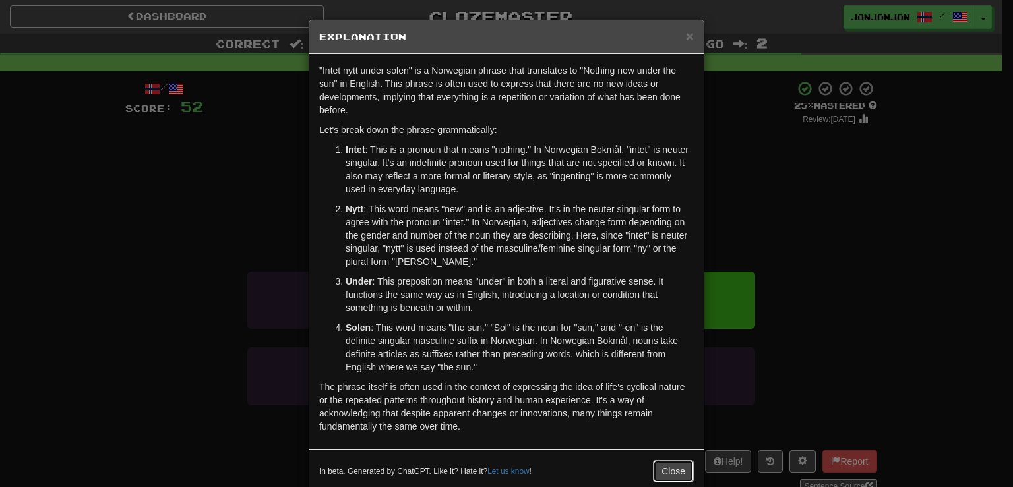
click at [669, 472] on button "Close" at bounding box center [673, 471] width 41 height 22
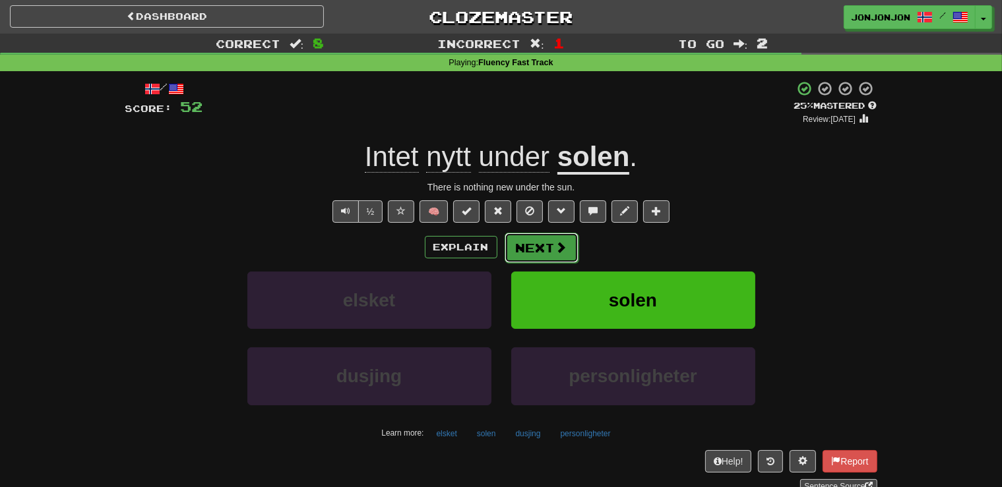
click at [542, 254] on button "Next" at bounding box center [542, 248] width 74 height 30
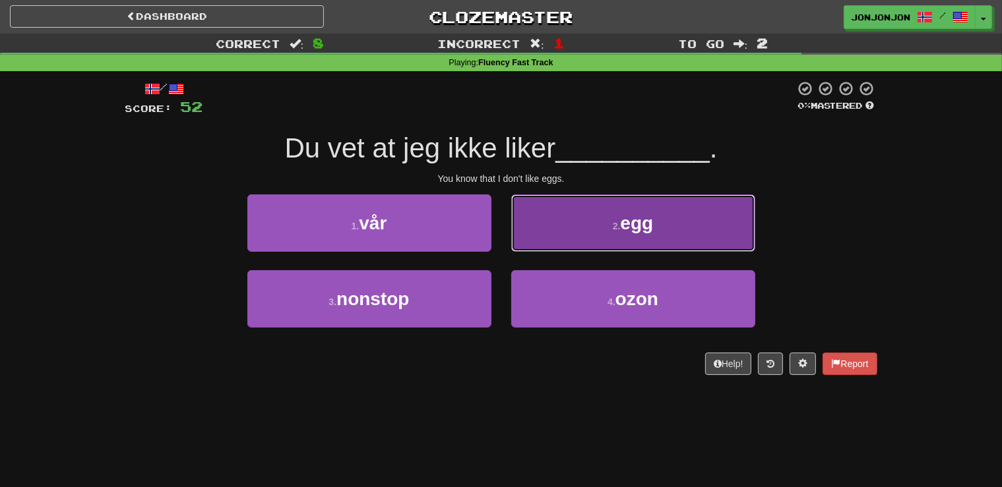
click at [650, 218] on span "egg" at bounding box center [636, 223] width 33 height 20
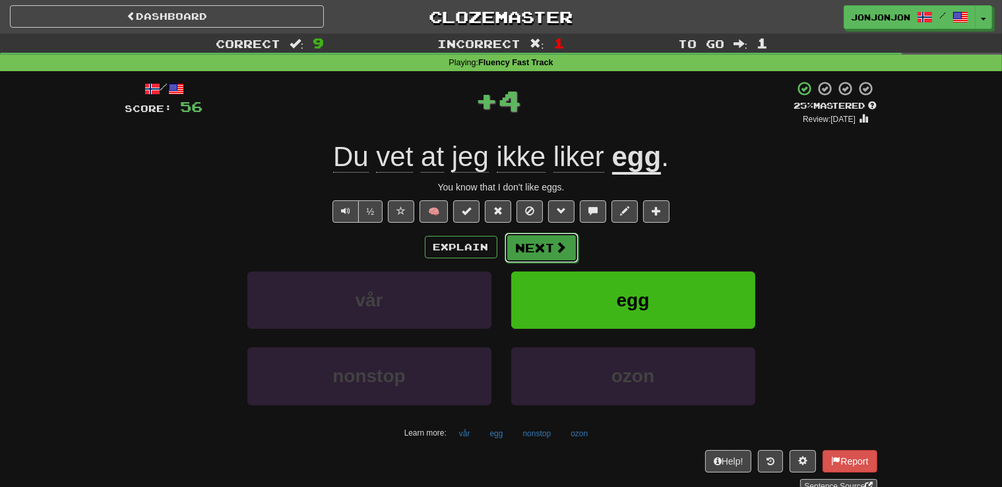
click at [518, 241] on button "Next" at bounding box center [542, 248] width 74 height 30
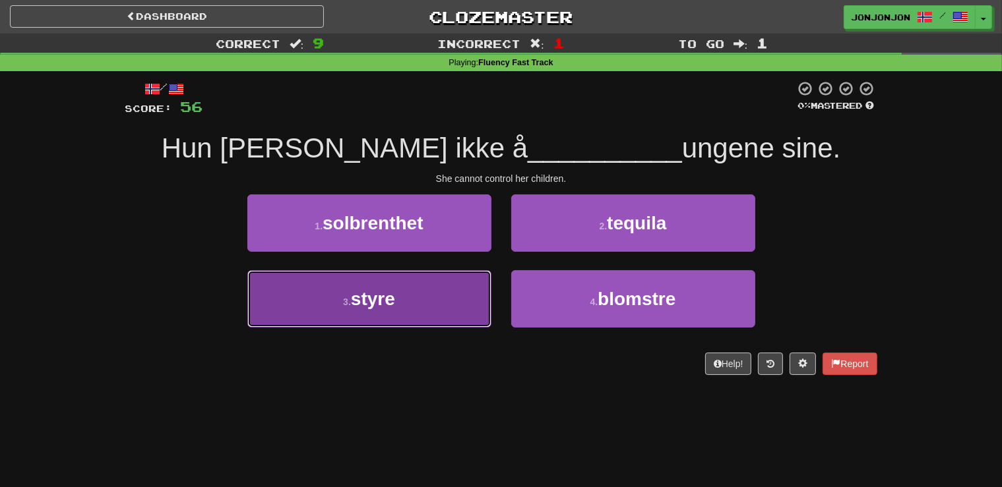
click at [387, 307] on span "styre" at bounding box center [373, 299] width 44 height 20
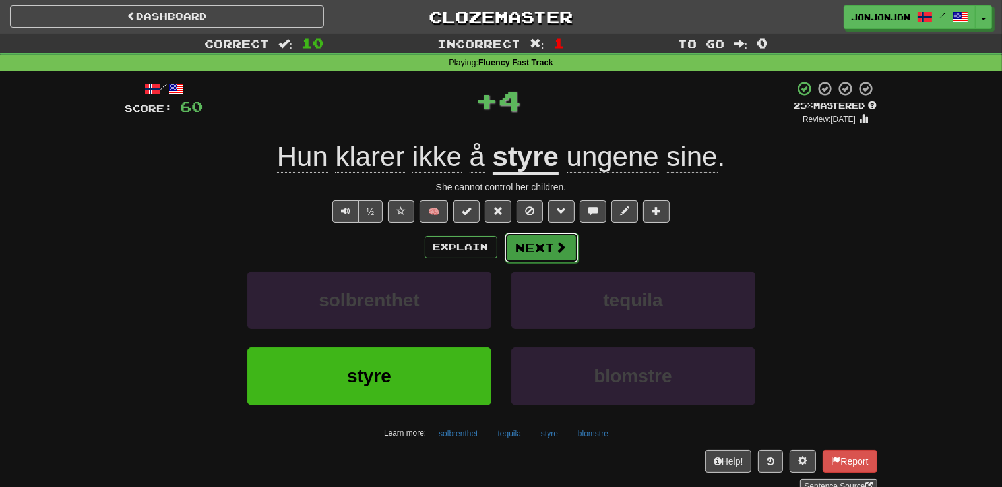
click at [547, 249] on button "Next" at bounding box center [542, 248] width 74 height 30
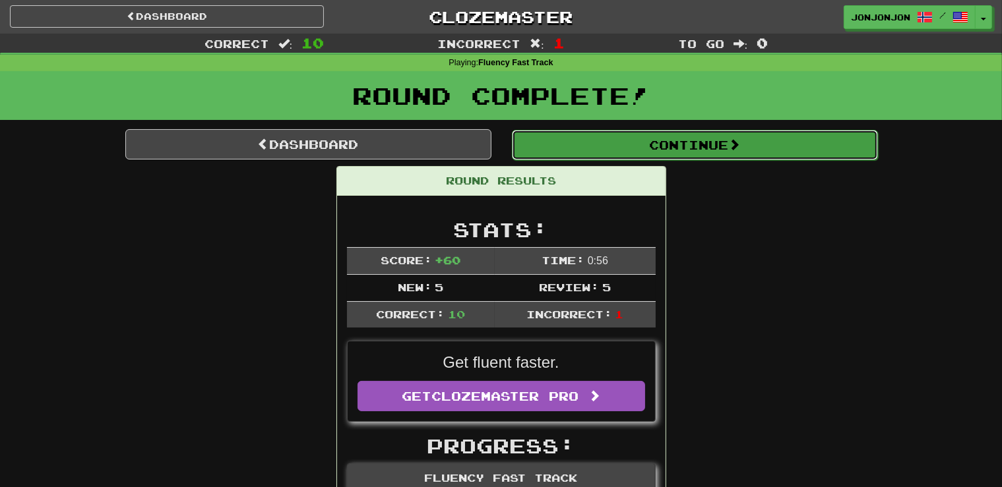
click at [732, 144] on button "Continue" at bounding box center [695, 145] width 366 height 30
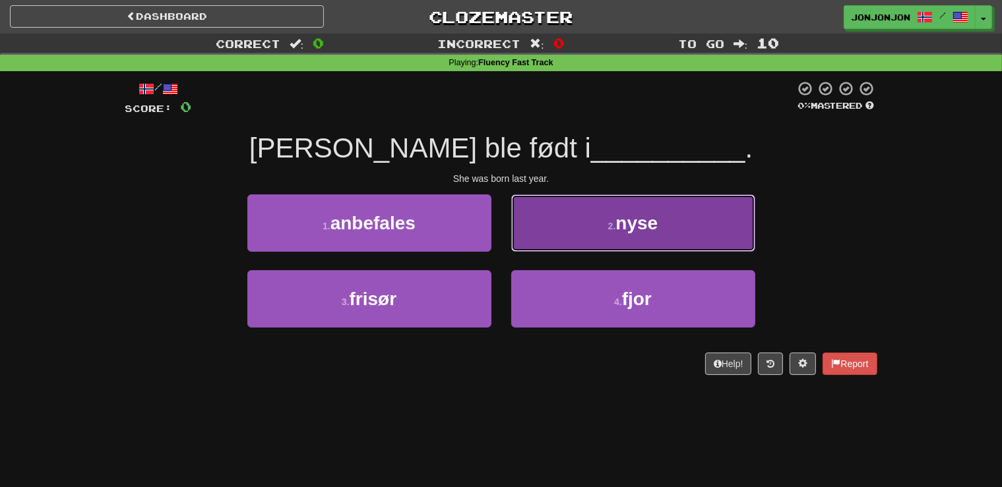
click at [613, 220] on button "2 . nyse" at bounding box center [633, 223] width 244 height 57
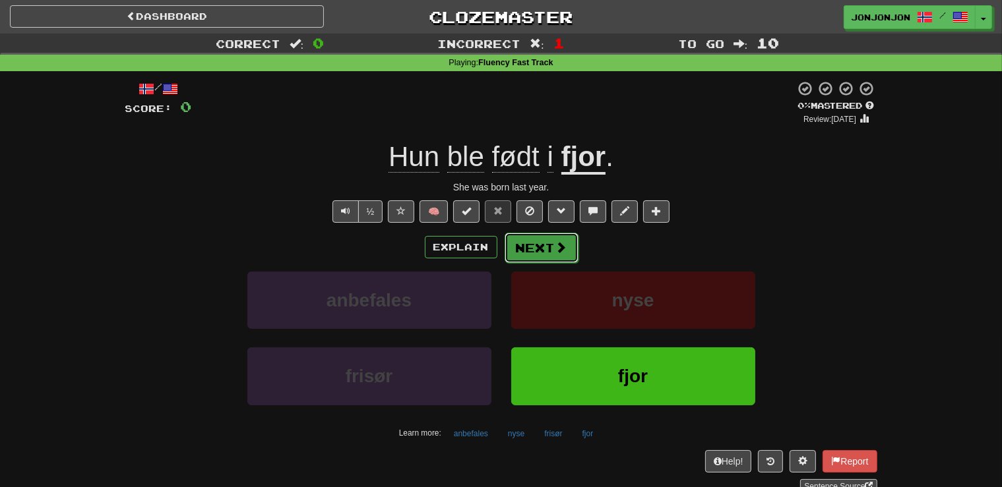
click at [551, 251] on button "Next" at bounding box center [542, 248] width 74 height 30
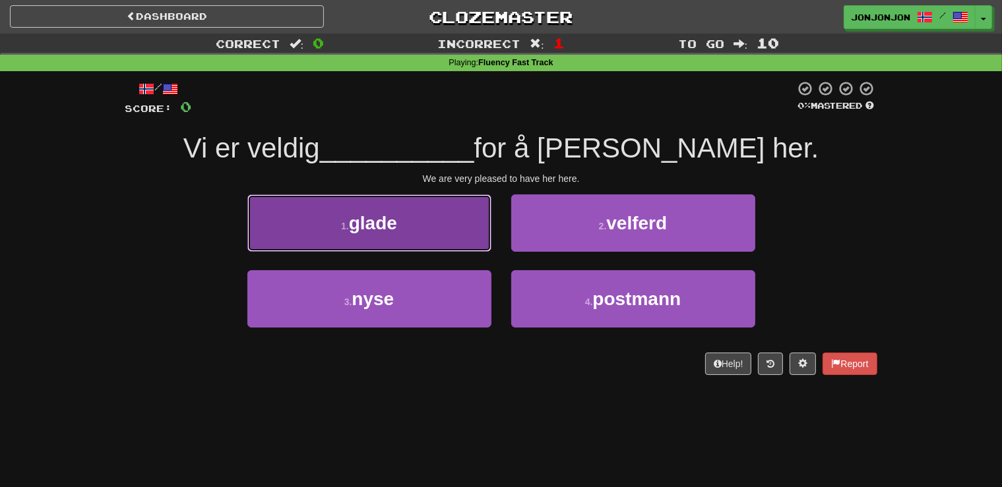
click at [417, 228] on button "1 . glade" at bounding box center [369, 223] width 244 height 57
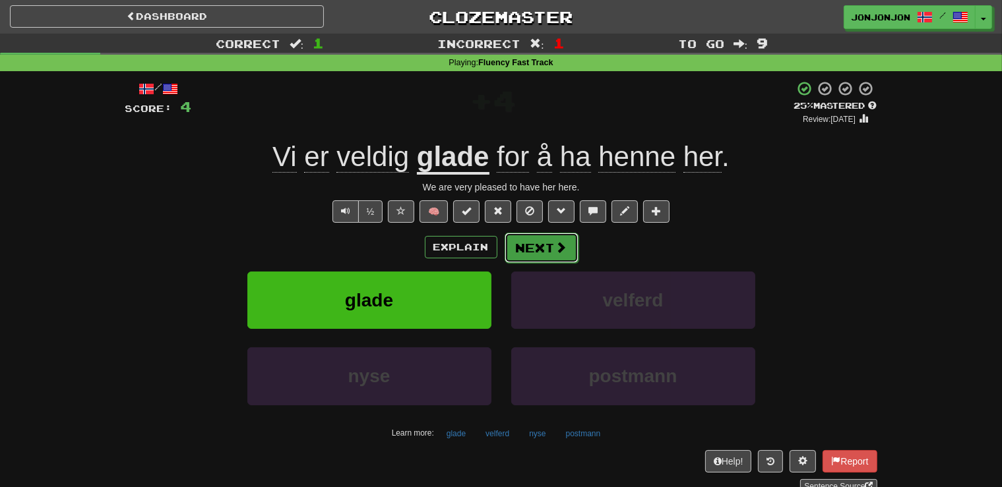
click at [538, 249] on button "Next" at bounding box center [542, 248] width 74 height 30
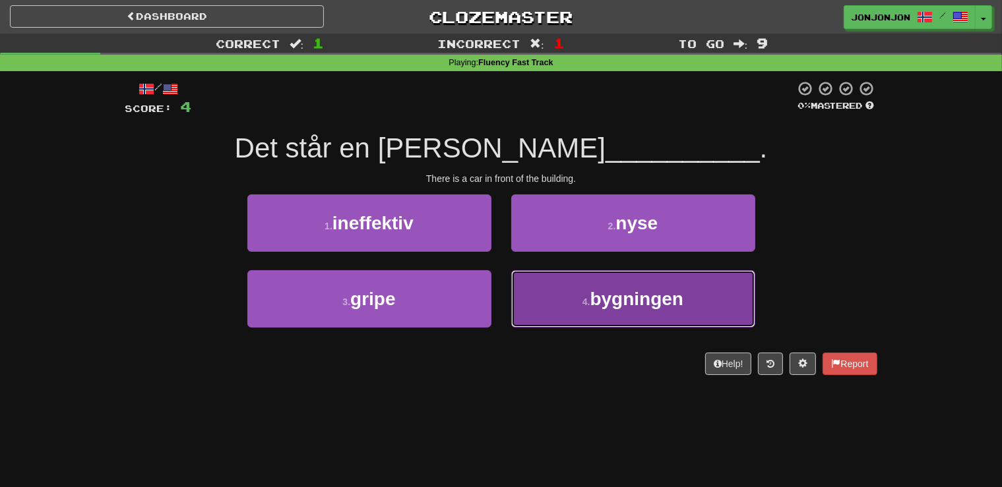
click at [600, 291] on span "bygningen" at bounding box center [637, 299] width 94 height 20
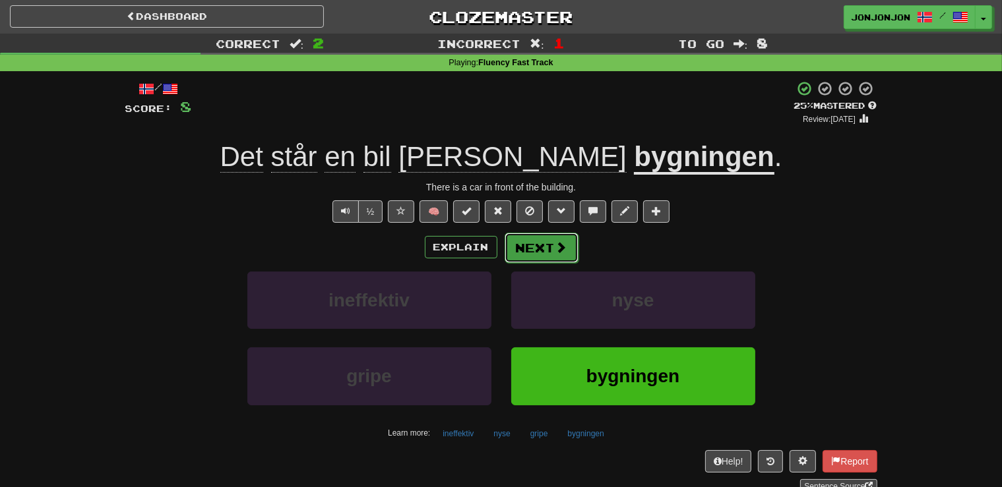
click at [543, 252] on button "Next" at bounding box center [542, 248] width 74 height 30
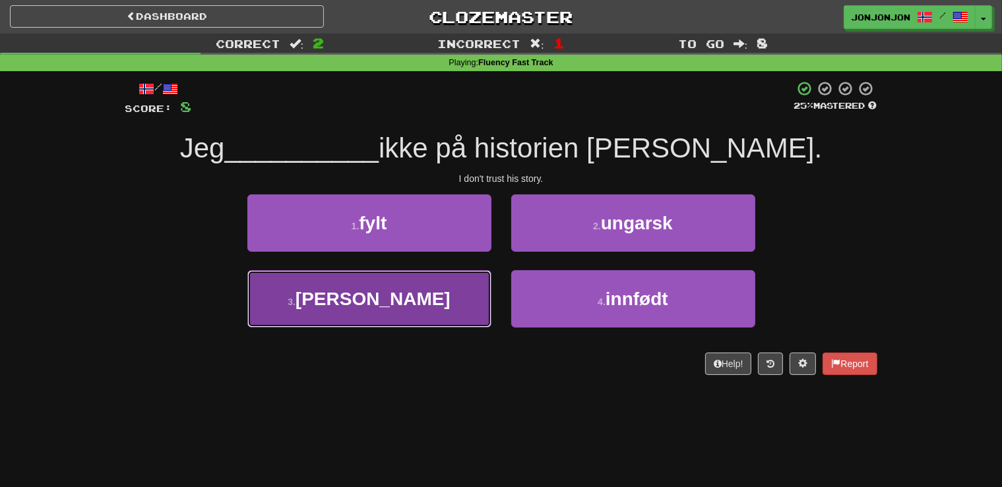
click at [417, 307] on button "3 . stoler" at bounding box center [369, 298] width 244 height 57
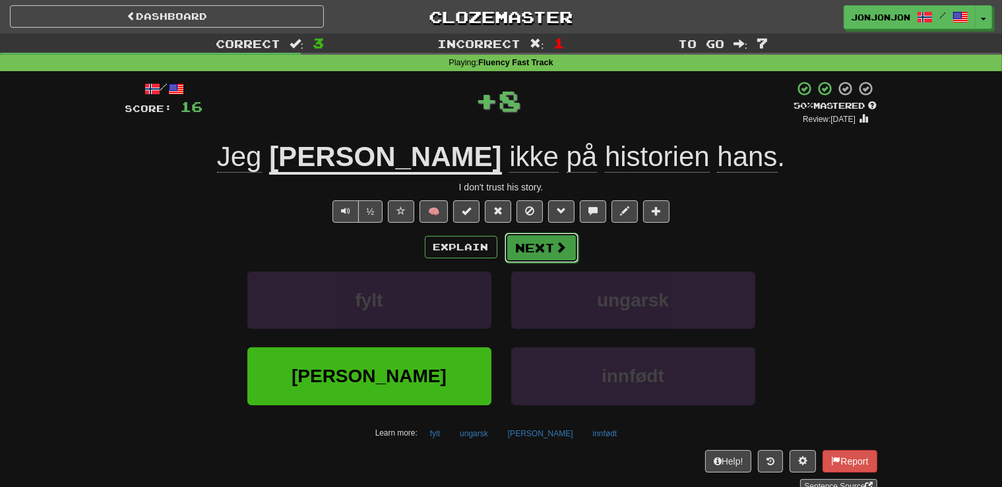
click at [551, 251] on button "Next" at bounding box center [542, 248] width 74 height 30
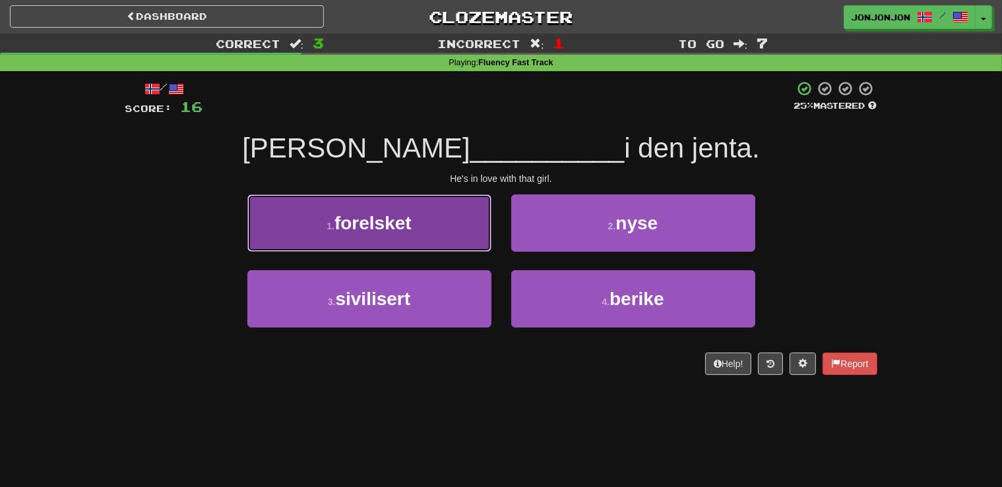
click at [435, 228] on button "1 . forelsket" at bounding box center [369, 223] width 244 height 57
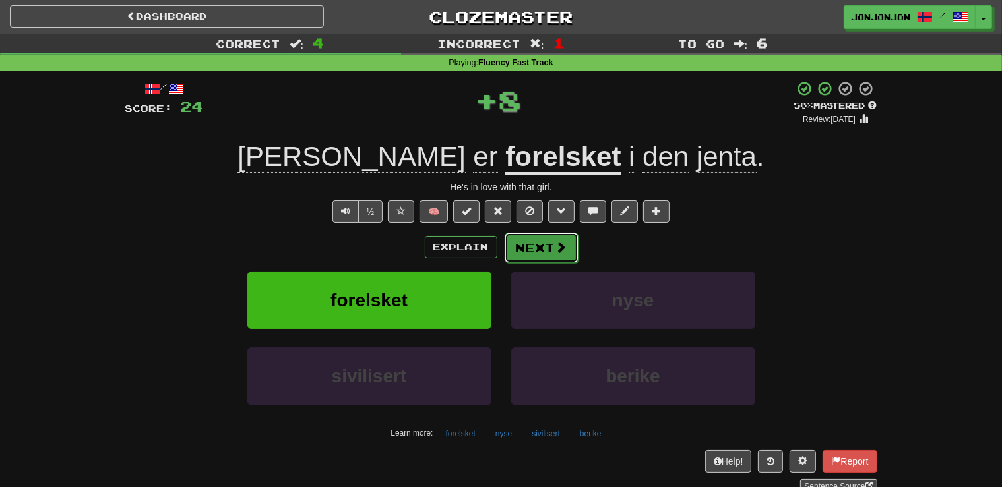
click at [550, 250] on button "Next" at bounding box center [542, 248] width 74 height 30
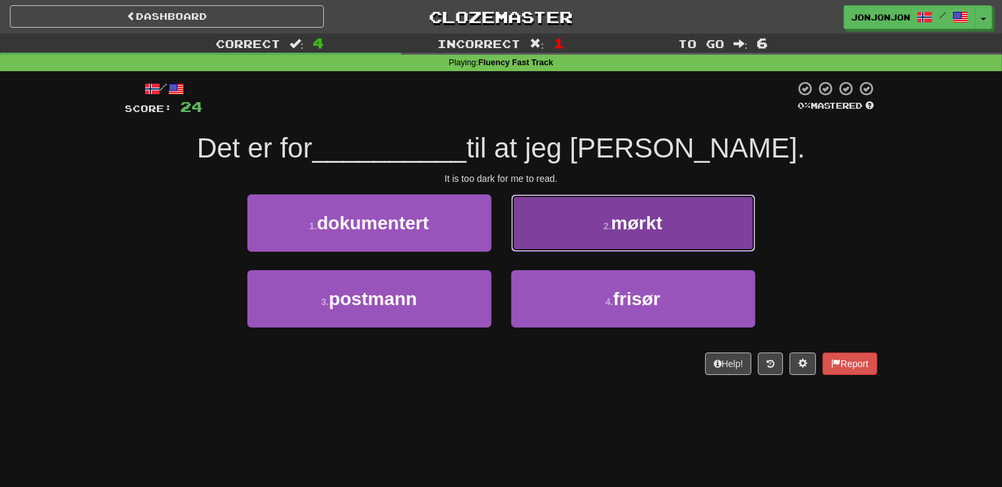
click at [633, 236] on button "2 . mørkt" at bounding box center [633, 223] width 244 height 57
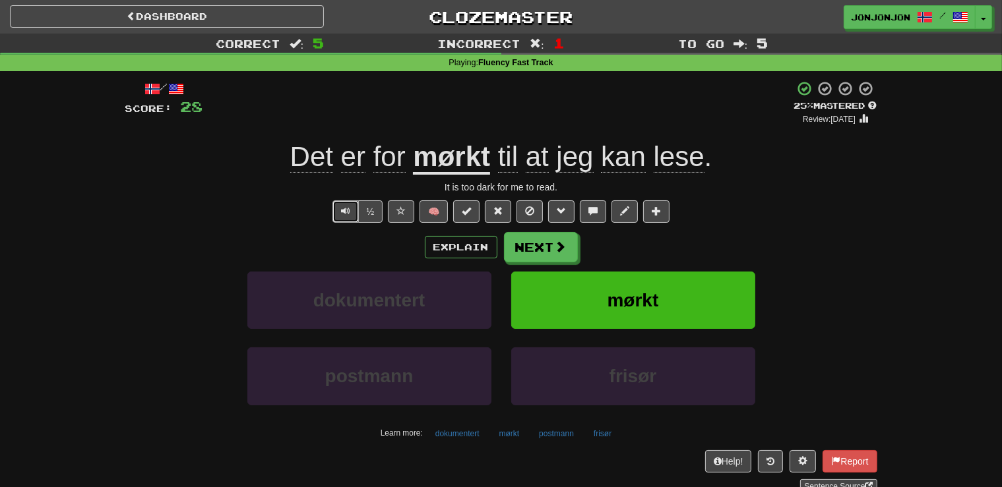
click at [346, 210] on span "Text-to-speech controls" at bounding box center [345, 210] width 9 height 9
click at [540, 254] on button "Next" at bounding box center [542, 248] width 74 height 30
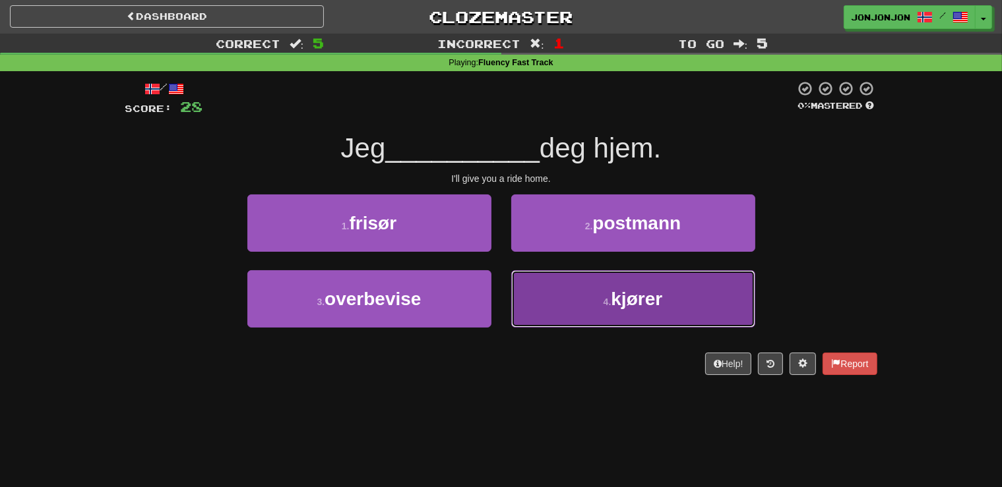
click at [605, 306] on small "4 ." at bounding box center [608, 302] width 8 height 11
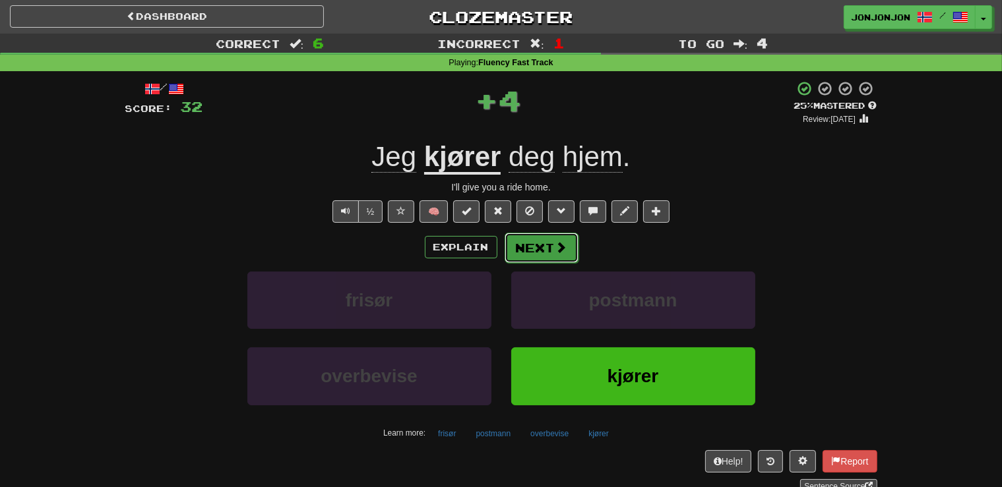
click at [531, 244] on button "Next" at bounding box center [542, 248] width 74 height 30
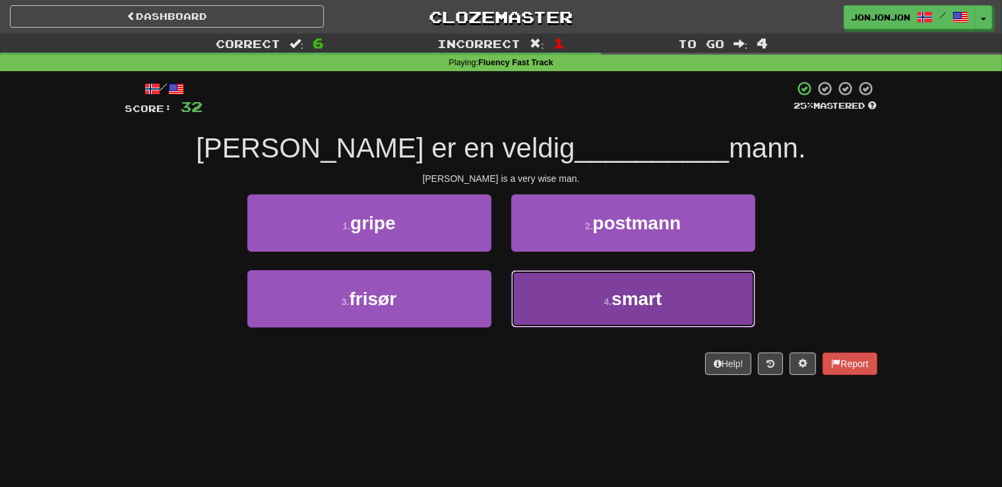
click at [616, 313] on button "4 . smart" at bounding box center [633, 298] width 244 height 57
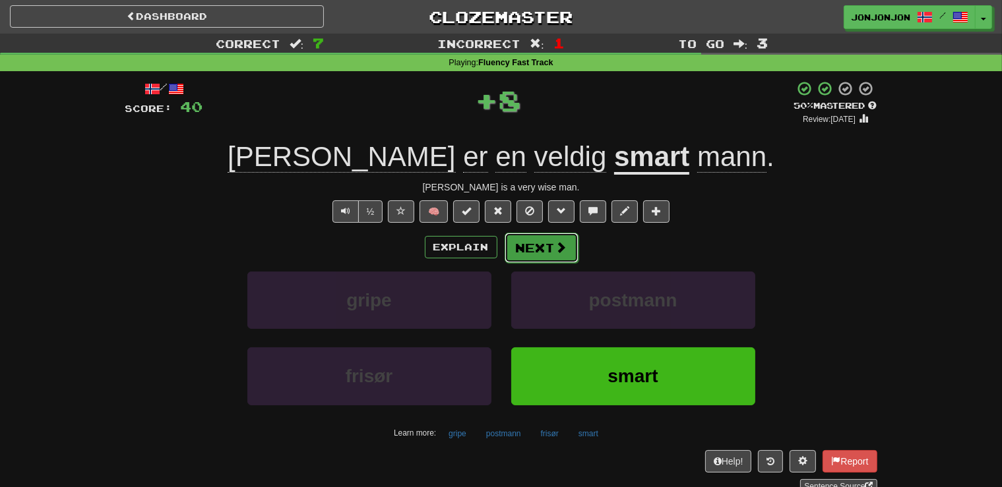
click at [555, 249] on span at bounding box center [561, 247] width 12 height 12
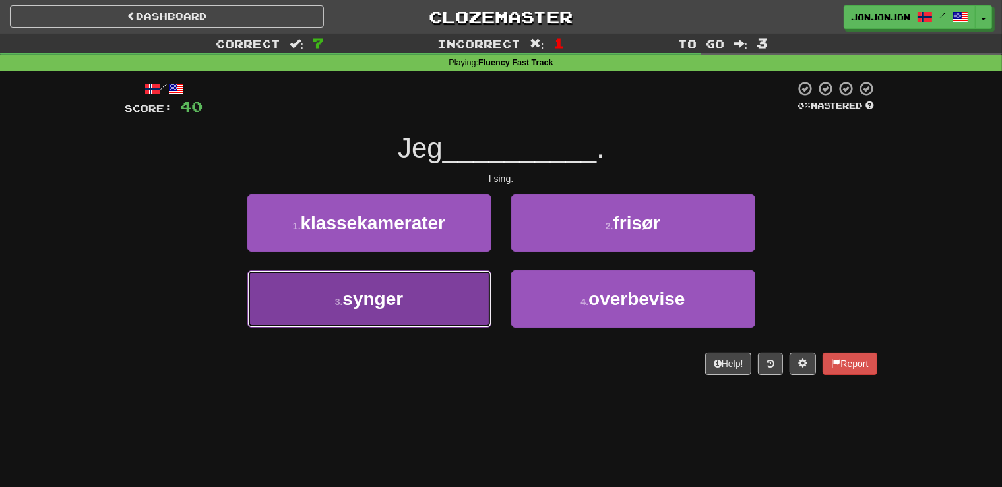
click at [346, 324] on button "3 . synger" at bounding box center [369, 298] width 244 height 57
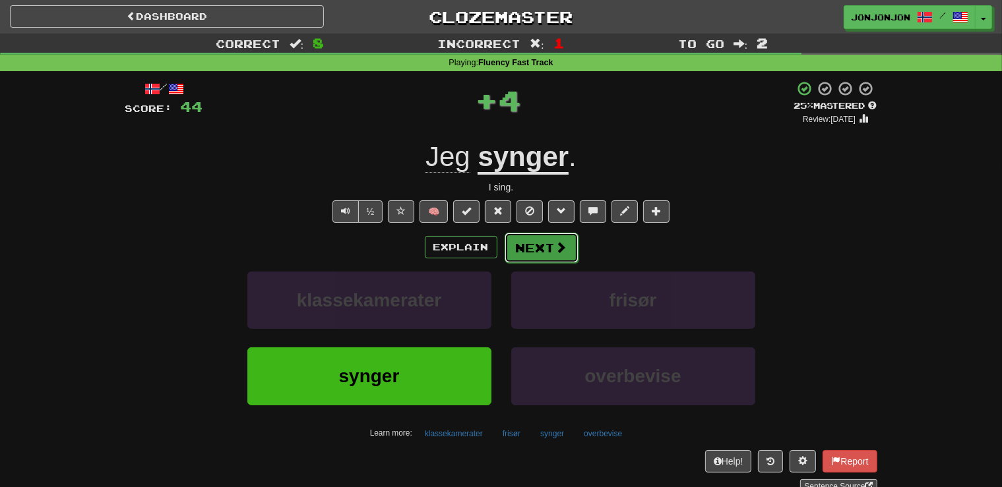
click at [543, 250] on button "Next" at bounding box center [542, 248] width 74 height 30
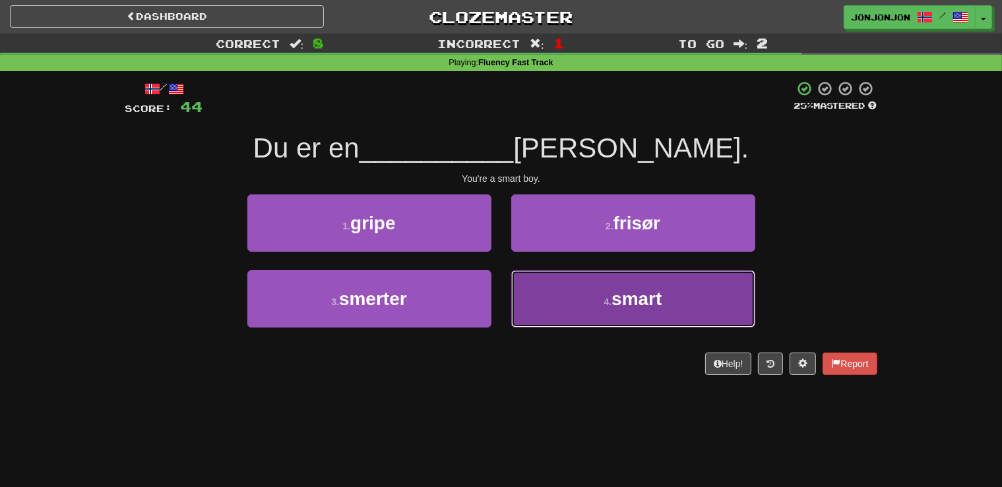
click at [619, 309] on span "smart" at bounding box center [636, 299] width 50 height 20
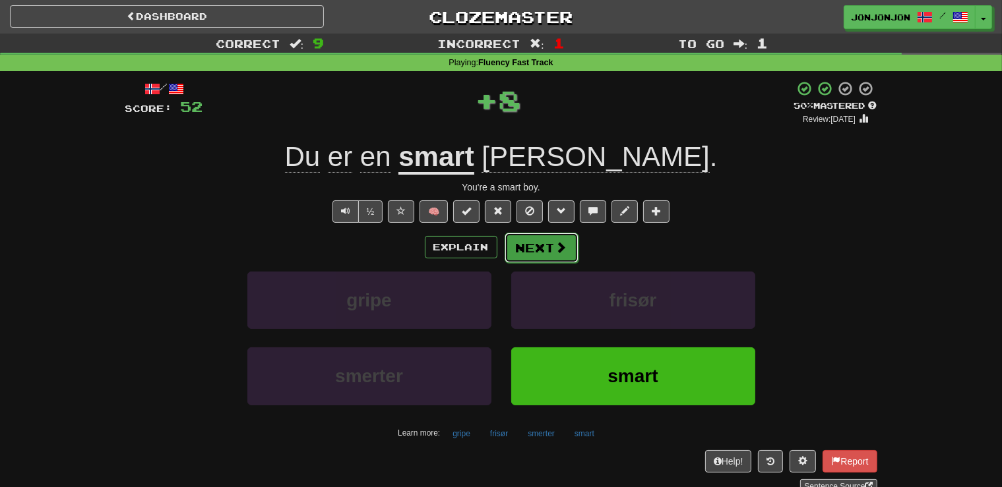
click at [543, 250] on button "Next" at bounding box center [542, 248] width 74 height 30
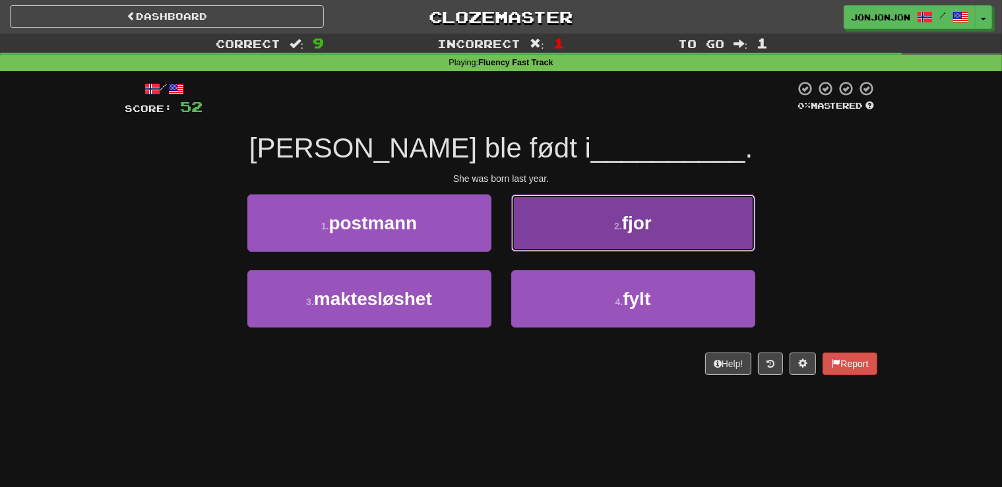
click at [613, 235] on button "2 . fjor" at bounding box center [633, 223] width 244 height 57
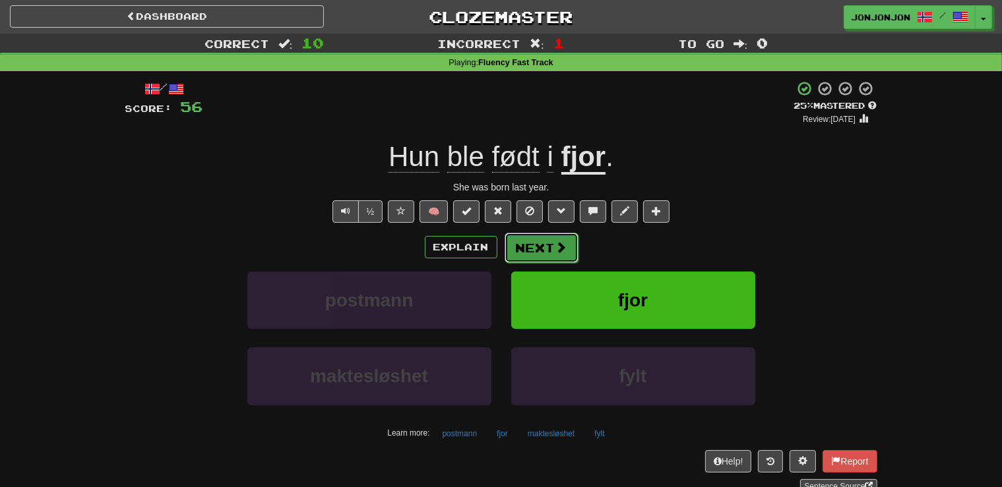
click at [555, 242] on span at bounding box center [561, 247] width 12 height 12
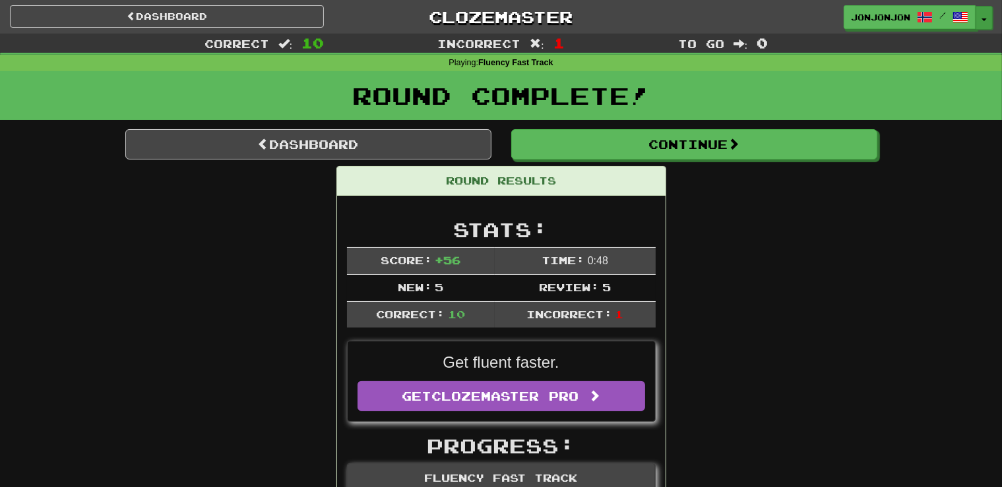
click at [983, 22] on button "Toggle Dropdown" at bounding box center [984, 18] width 17 height 24
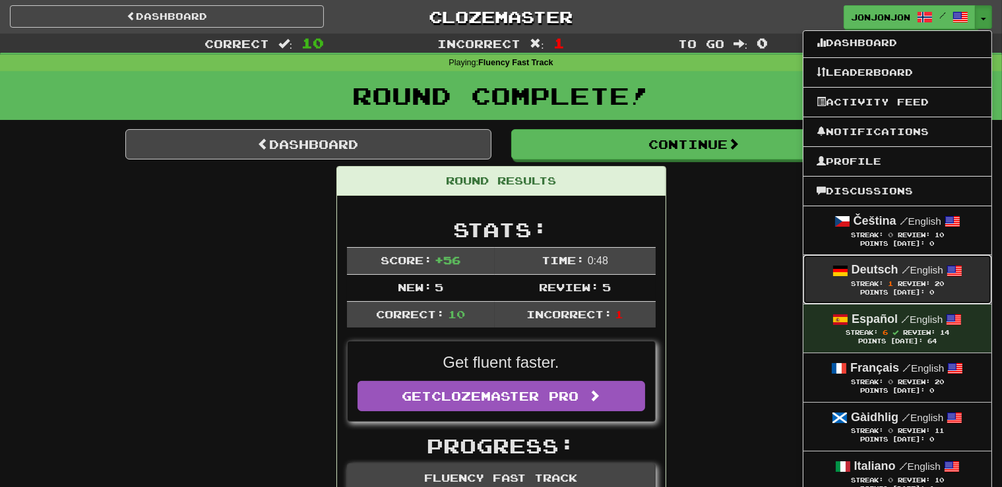
click at [884, 272] on strong "Deutsch" at bounding box center [875, 269] width 47 height 13
